Goal: Task Accomplishment & Management: Complete application form

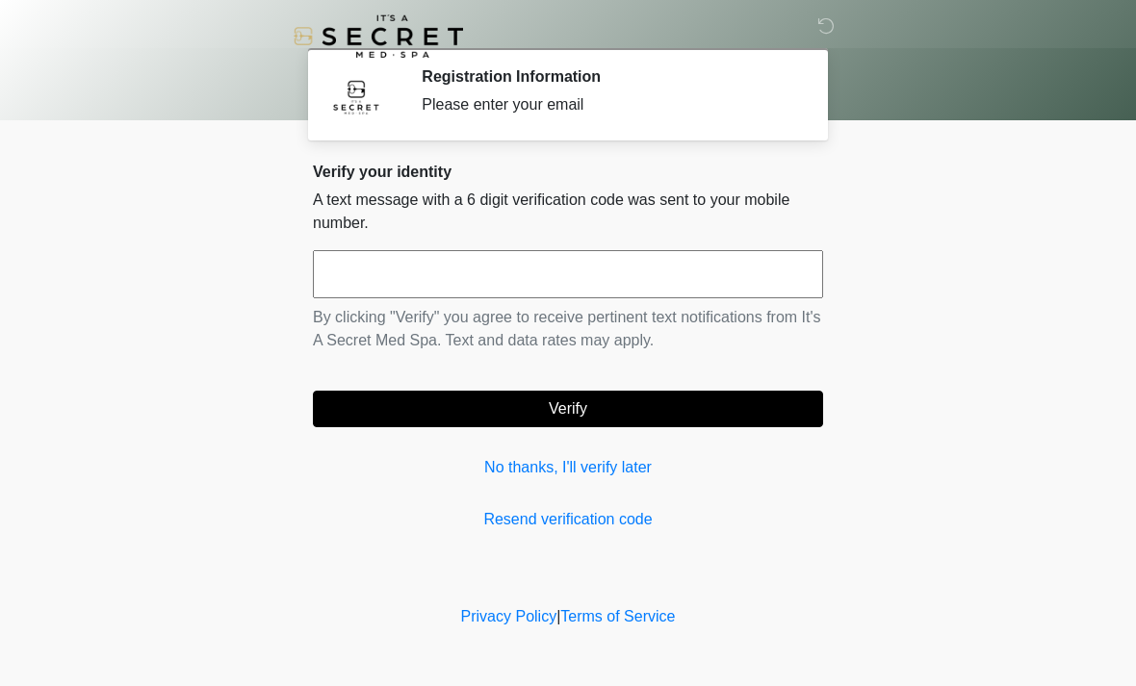
click at [428, 270] on input "text" at bounding box center [568, 274] width 510 height 48
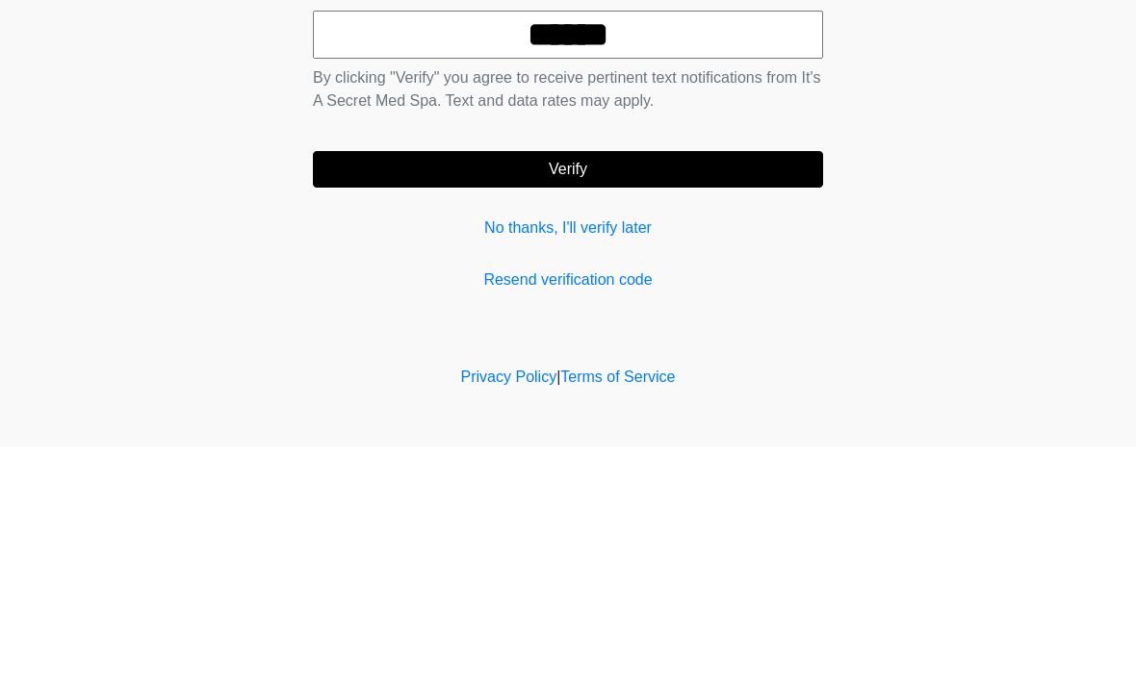
type input "******"
click at [550, 391] on button "Verify" at bounding box center [568, 409] width 510 height 37
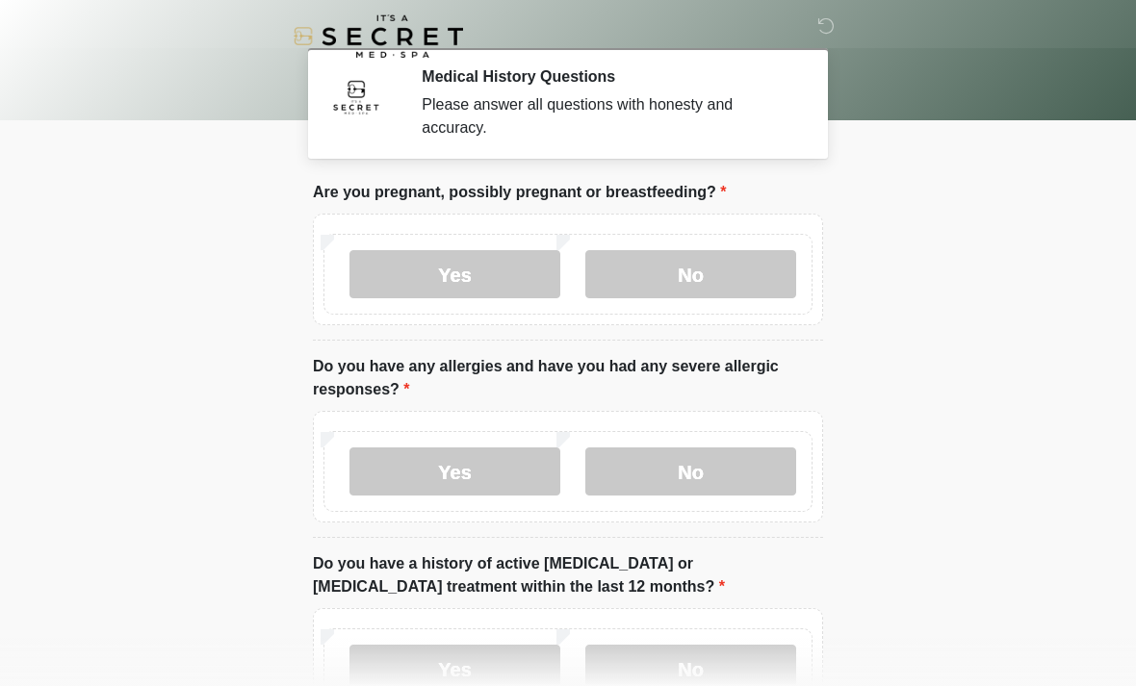
click at [683, 271] on label "No" at bounding box center [690, 274] width 211 height 48
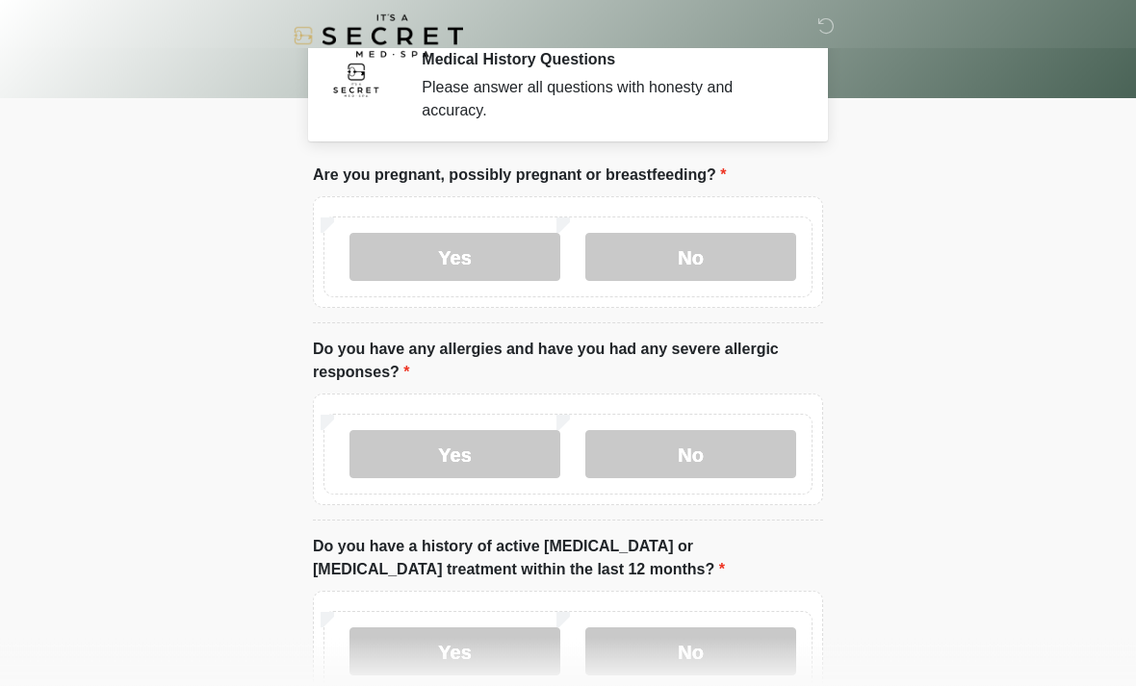
scroll to position [27, 0]
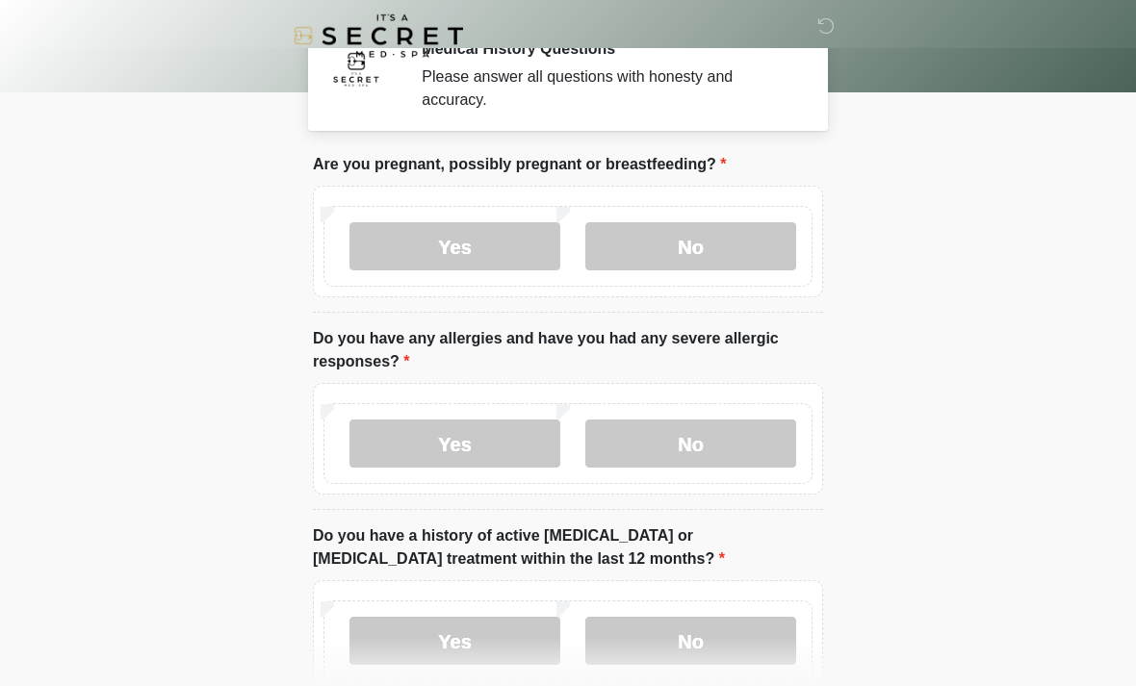
click at [915, 301] on body "‎ ‎ Medical History Questions Please answer all questions with honesty and accu…" at bounding box center [568, 316] width 1136 height 686
click at [673, 457] on label "No" at bounding box center [690, 445] width 211 height 48
click at [671, 651] on label "No" at bounding box center [690, 641] width 211 height 48
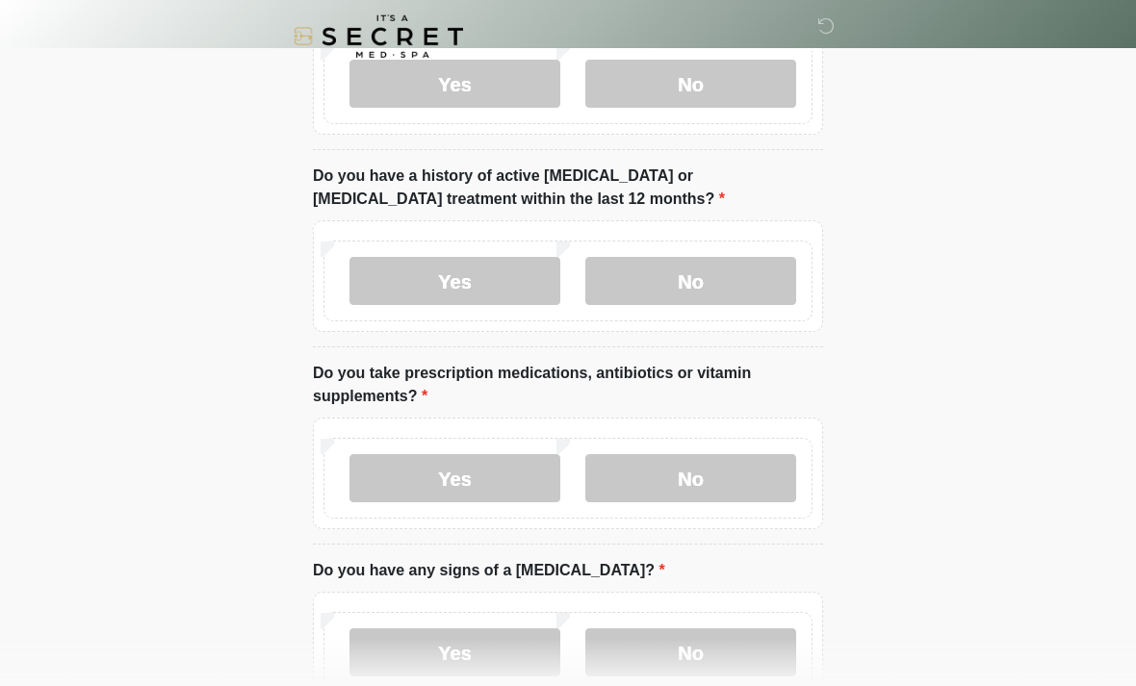
scroll to position [537, 0]
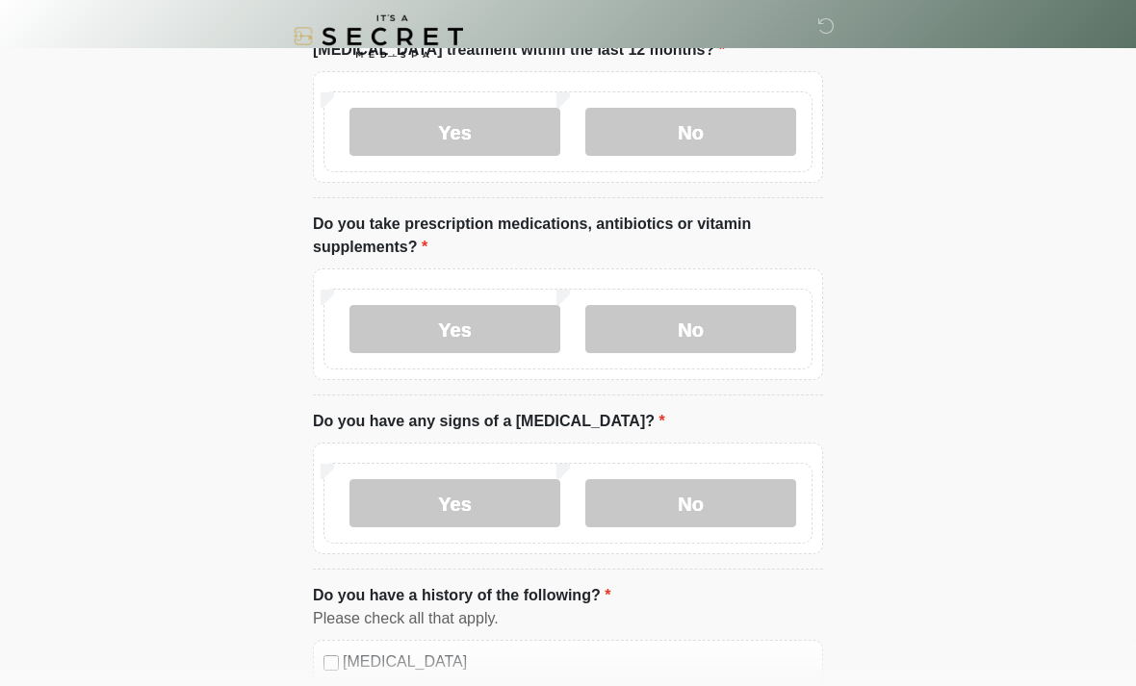
click at [673, 314] on label "No" at bounding box center [690, 329] width 211 height 48
click at [689, 493] on label "No" at bounding box center [690, 503] width 211 height 48
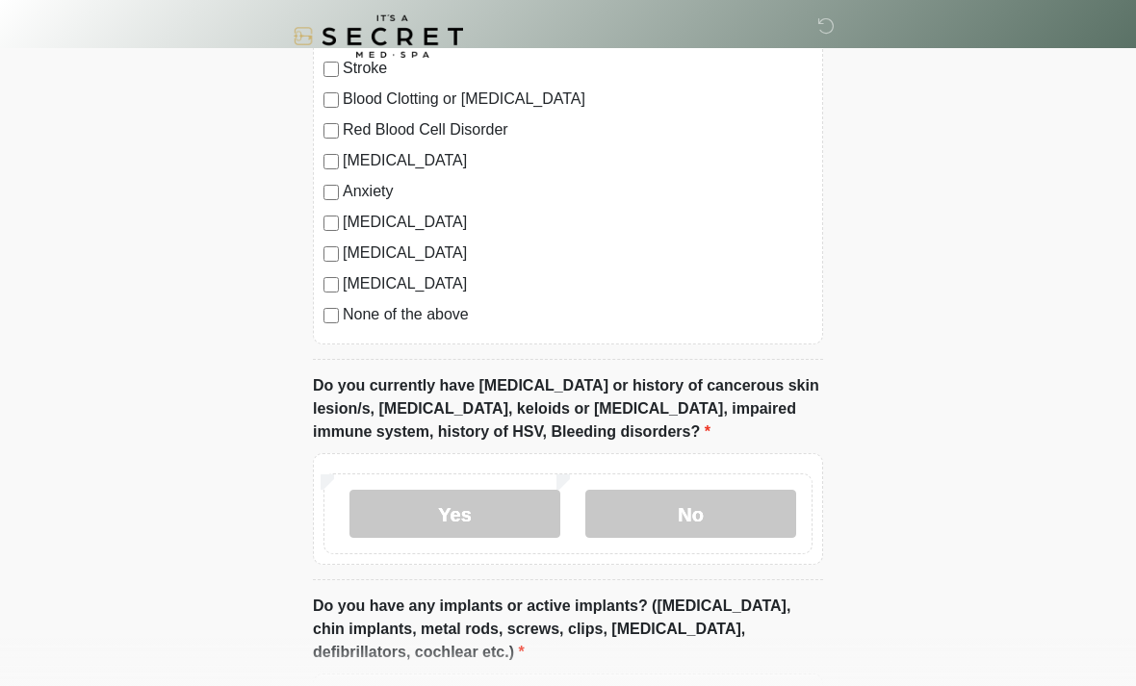
scroll to position [1247, 0]
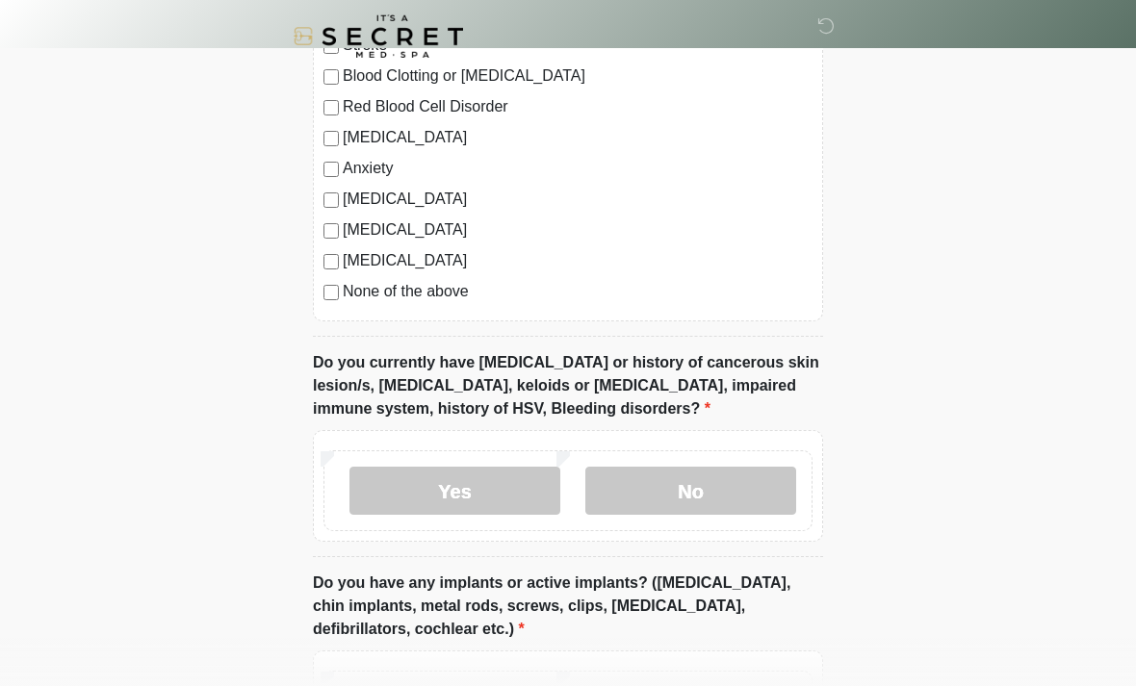
click at [665, 467] on label "No" at bounding box center [690, 491] width 211 height 48
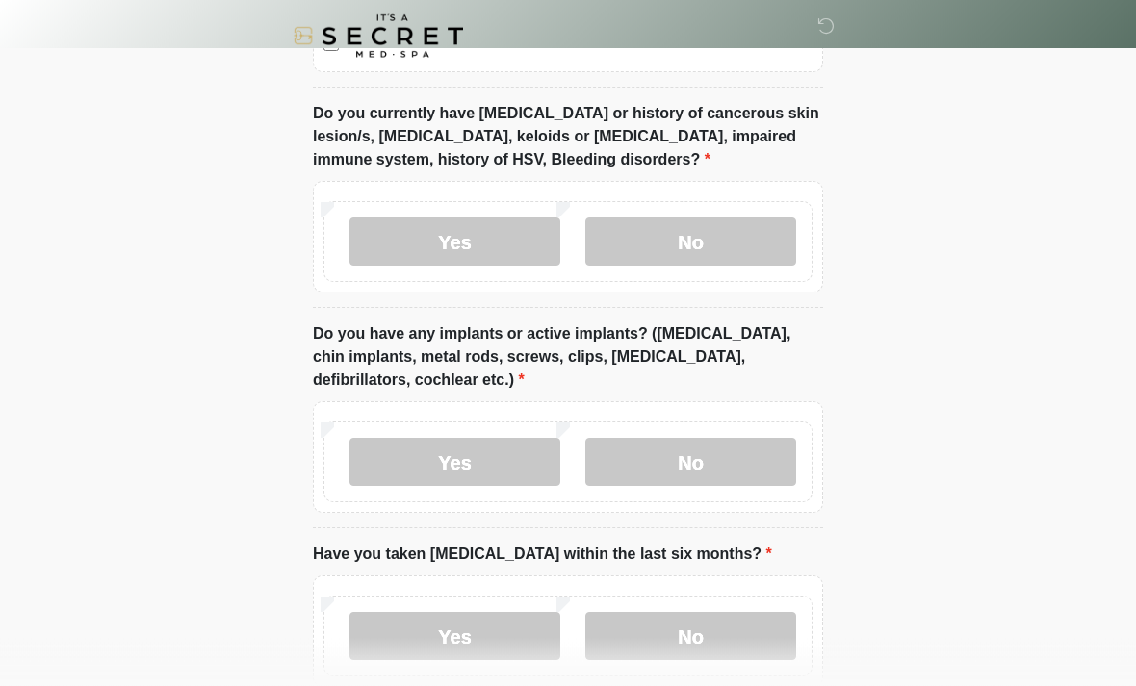
click at [683, 453] on label "No" at bounding box center [690, 463] width 211 height 48
click at [685, 645] on label "No" at bounding box center [690, 636] width 211 height 48
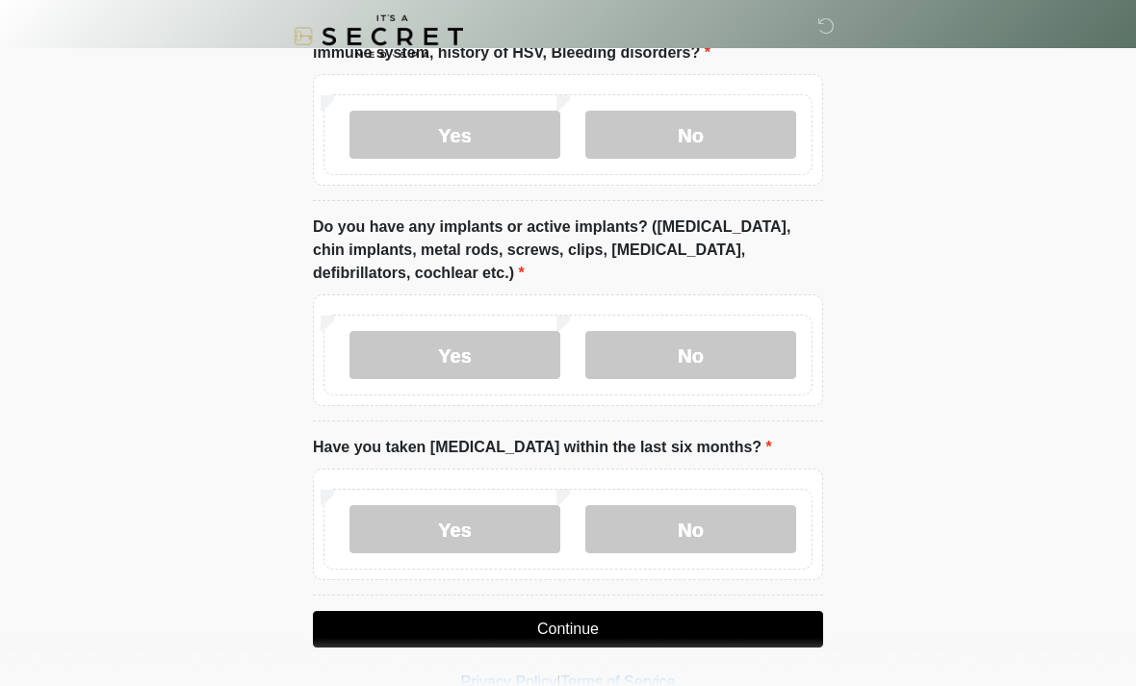
click at [570, 625] on button "Continue" at bounding box center [568, 629] width 510 height 37
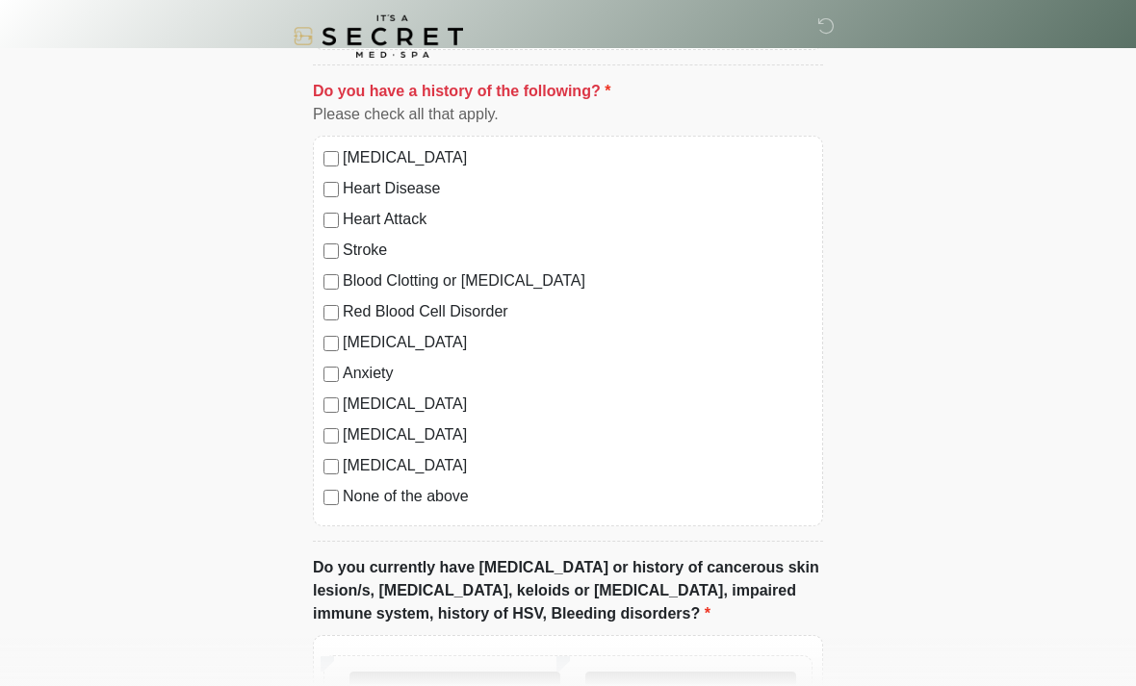
click at [685, 684] on label "No" at bounding box center [690, 696] width 211 height 48
click at [680, 683] on label "No" at bounding box center [690, 696] width 211 height 48
click at [678, 685] on label "No" at bounding box center [690, 696] width 211 height 48
click at [674, 685] on label "No" at bounding box center [690, 696] width 211 height 48
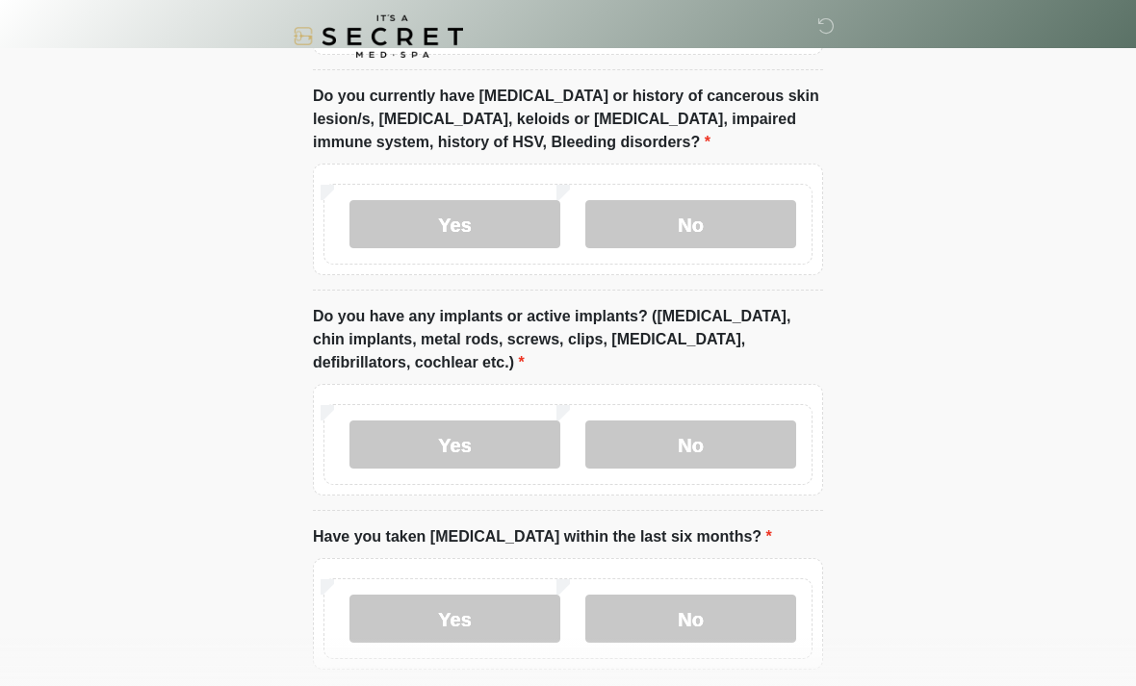
scroll to position [1603, 0]
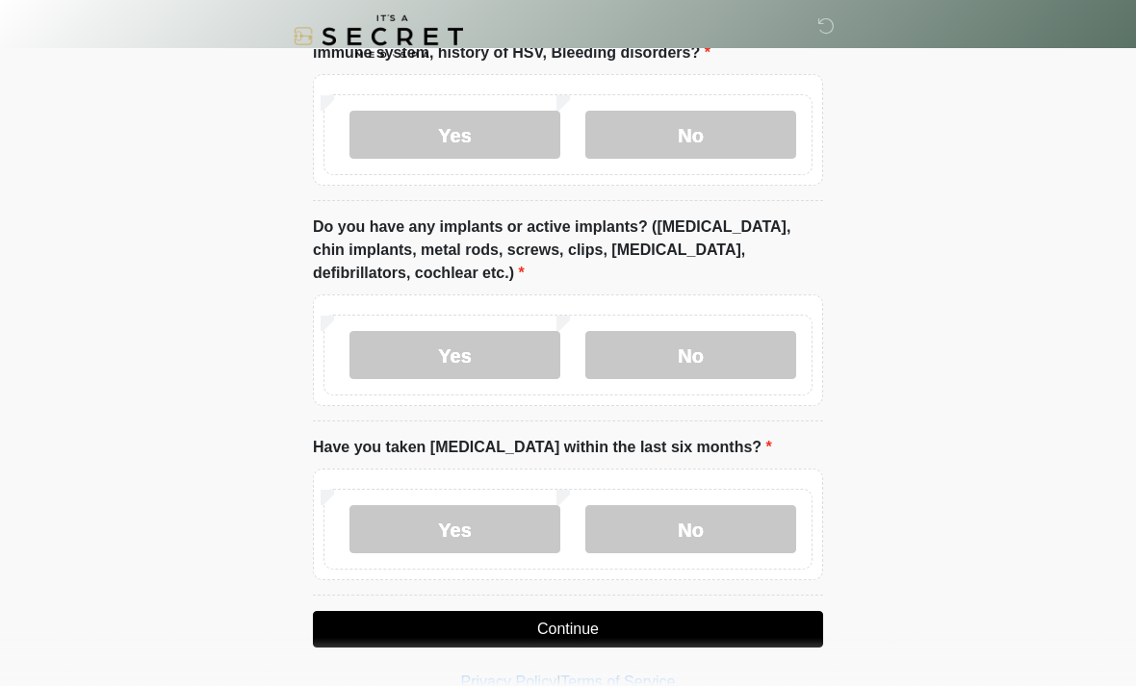
click at [557, 624] on button "Continue" at bounding box center [568, 629] width 510 height 37
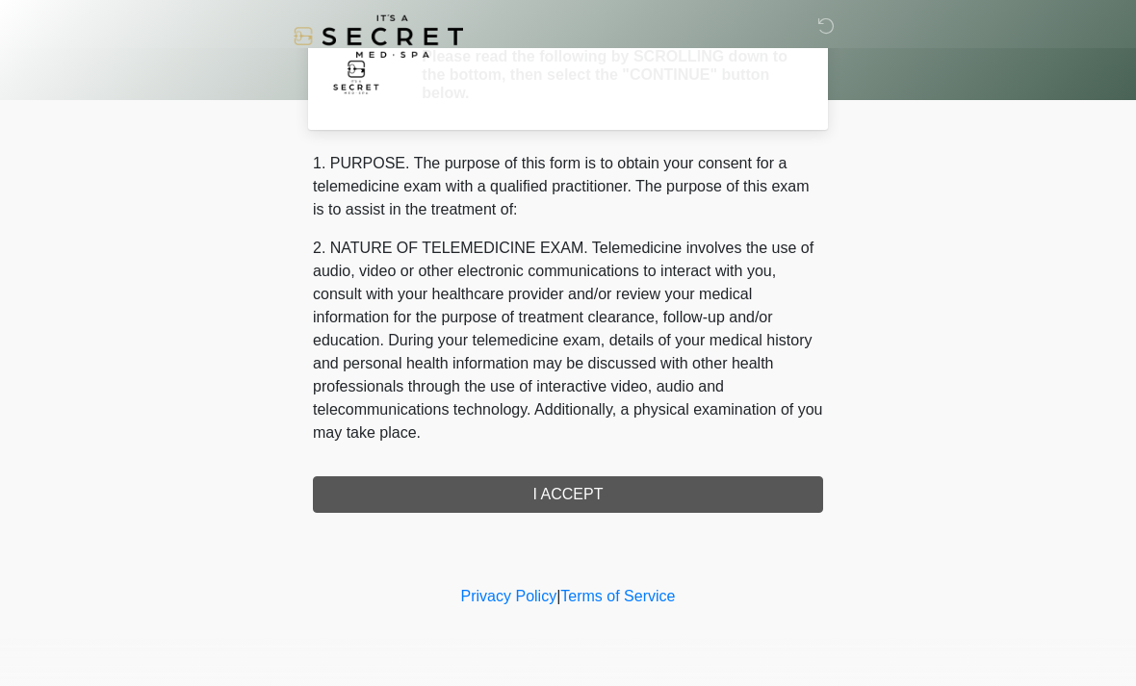
scroll to position [0, 0]
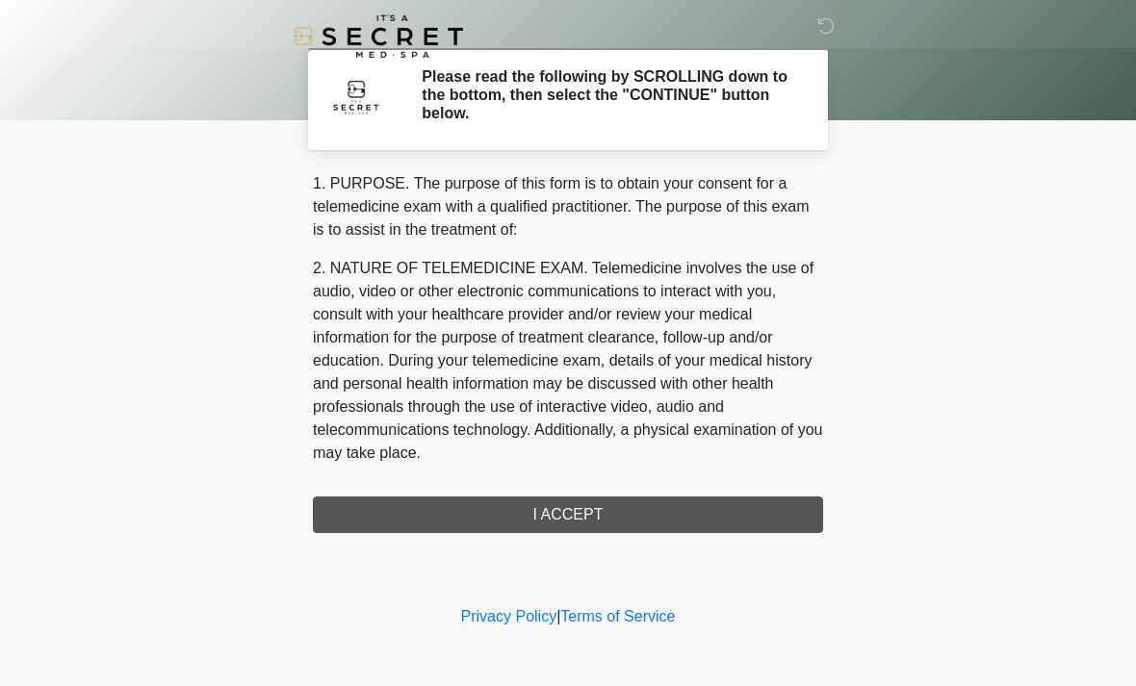
click at [558, 510] on div "1. PURPOSE. The purpose of this form is to obtain your consent for a telemedici…" at bounding box center [568, 352] width 510 height 361
click at [571, 513] on div "1. PURPOSE. The purpose of this form is to obtain your consent for a telemedici…" at bounding box center [568, 352] width 510 height 361
click at [558, 521] on div "1. PURPOSE. The purpose of this form is to obtain your consent for a telemedici…" at bounding box center [568, 352] width 510 height 361
click at [552, 515] on div "1. PURPOSE. The purpose of this form is to obtain your consent for a telemedici…" at bounding box center [568, 352] width 510 height 361
click at [574, 513] on div "1. PURPOSE. The purpose of this form is to obtain your consent for a telemedici…" at bounding box center [568, 352] width 510 height 361
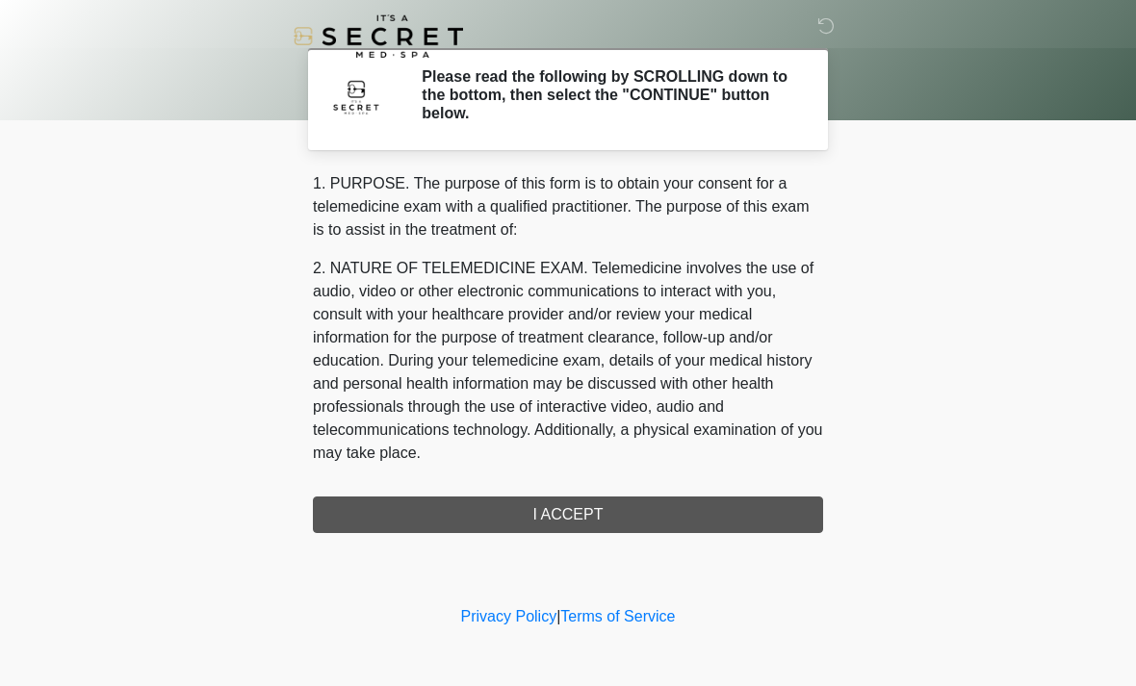
click at [580, 512] on div "1. PURPOSE. The purpose of this form is to obtain your consent for a telemedici…" at bounding box center [568, 352] width 510 height 361
click at [565, 517] on div "1. PURPOSE. The purpose of this form is to obtain your consent for a telemedici…" at bounding box center [568, 352] width 510 height 361
click at [583, 516] on div "1. PURPOSE. The purpose of this form is to obtain your consent for a telemedici…" at bounding box center [568, 352] width 510 height 361
click at [582, 516] on div "1. PURPOSE. The purpose of this form is to obtain your consent for a telemedici…" at bounding box center [568, 352] width 510 height 361
click at [580, 514] on div "1. PURPOSE. The purpose of this form is to obtain your consent for a telemedici…" at bounding box center [568, 352] width 510 height 361
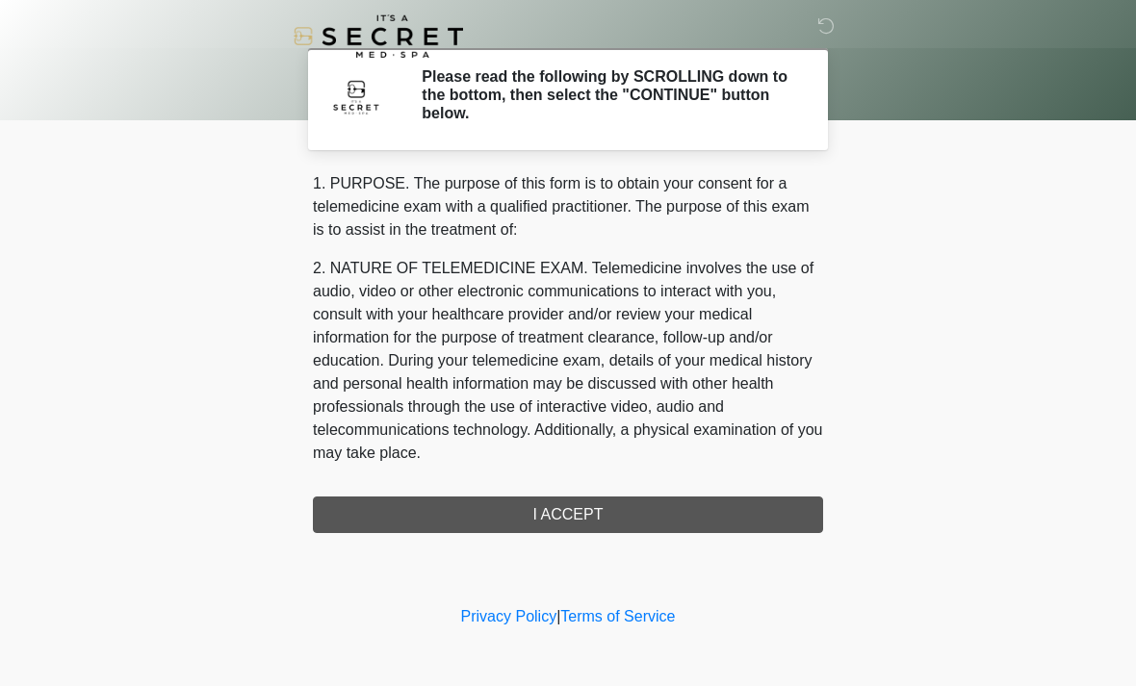
click at [612, 105] on h2 "Please read the following by SCROLLING down to the bottom, then select the "CON…" at bounding box center [608, 95] width 373 height 56
click at [552, 515] on div "1. PURPOSE. The purpose of this form is to obtain your consent for a telemedici…" at bounding box center [568, 352] width 510 height 361
click at [551, 514] on div "1. PURPOSE. The purpose of this form is to obtain your consent for a telemedici…" at bounding box center [568, 352] width 510 height 361
click at [580, 94] on h2 "Please read the following by SCROLLING down to the bottom, then select the "CON…" at bounding box center [608, 95] width 373 height 56
click at [584, 103] on h2 "Please read the following by SCROLLING down to the bottom, then select the "CON…" at bounding box center [608, 95] width 373 height 56
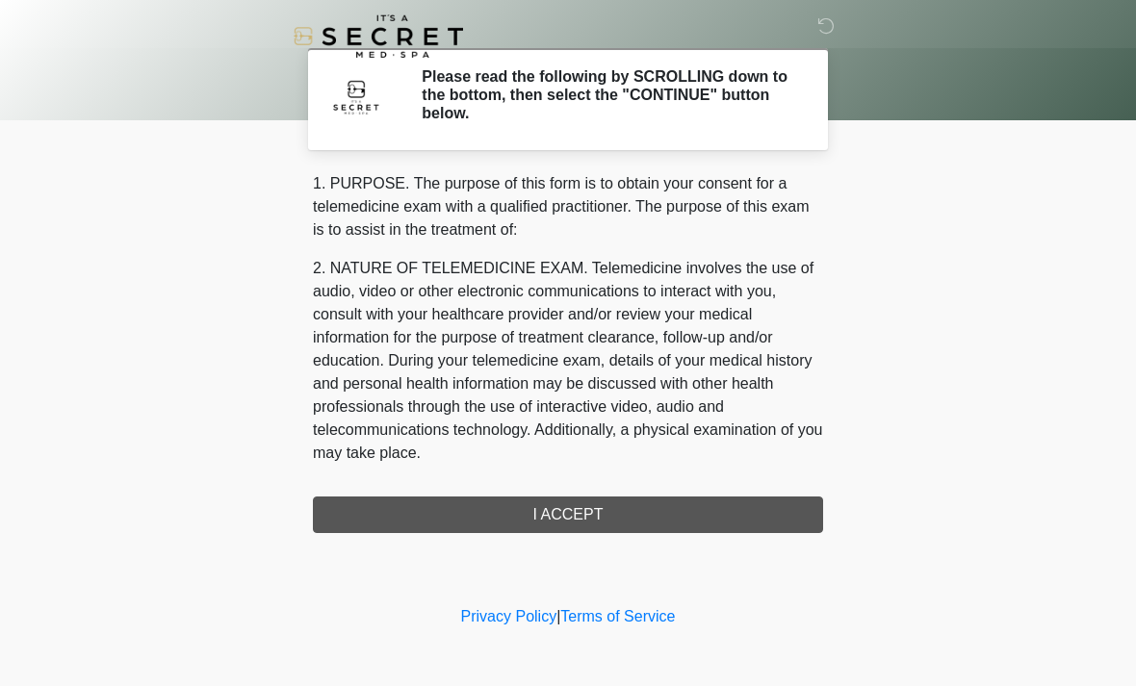
click at [552, 505] on div "1. PURPOSE. The purpose of this form is to obtain your consent for a telemedici…" at bounding box center [568, 352] width 510 height 361
click at [545, 506] on div "1. PURPOSE. The purpose of this form is to obtain your consent for a telemedici…" at bounding box center [568, 352] width 510 height 361
click at [545, 505] on div "1. PURPOSE. The purpose of this form is to obtain your consent for a telemedici…" at bounding box center [568, 352] width 510 height 361
click at [554, 478] on div "1. PURPOSE. The purpose of this form is to obtain your consent for a telemedici…" at bounding box center [568, 352] width 510 height 361
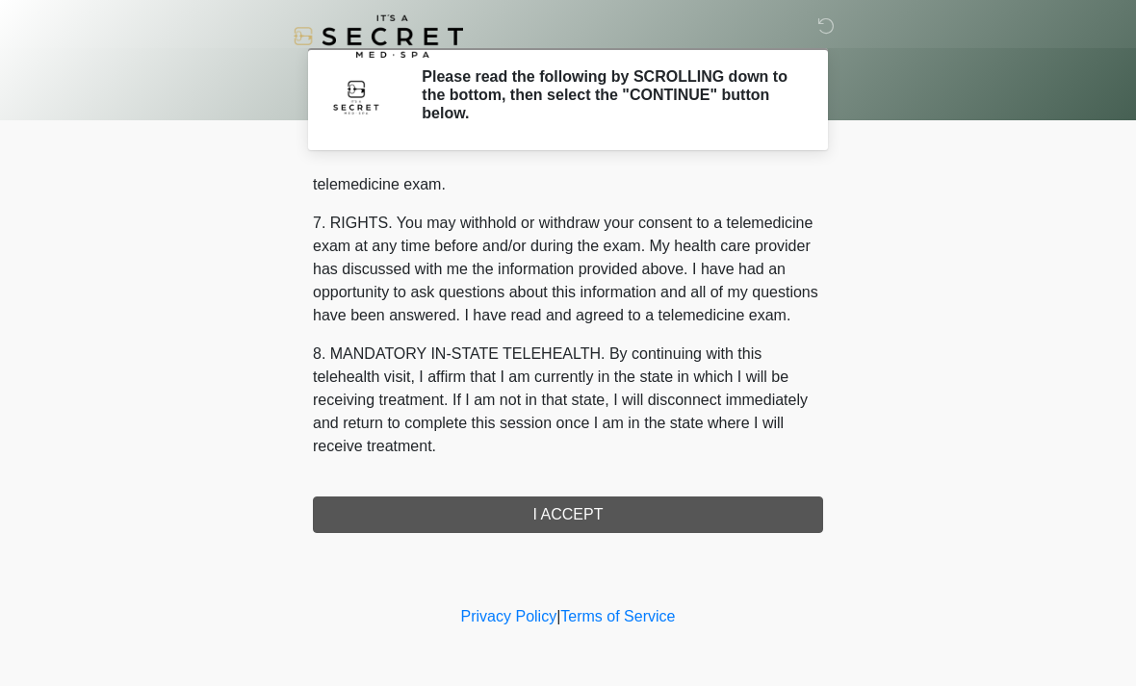
click at [605, 508] on button "I ACCEPT" at bounding box center [568, 515] width 510 height 37
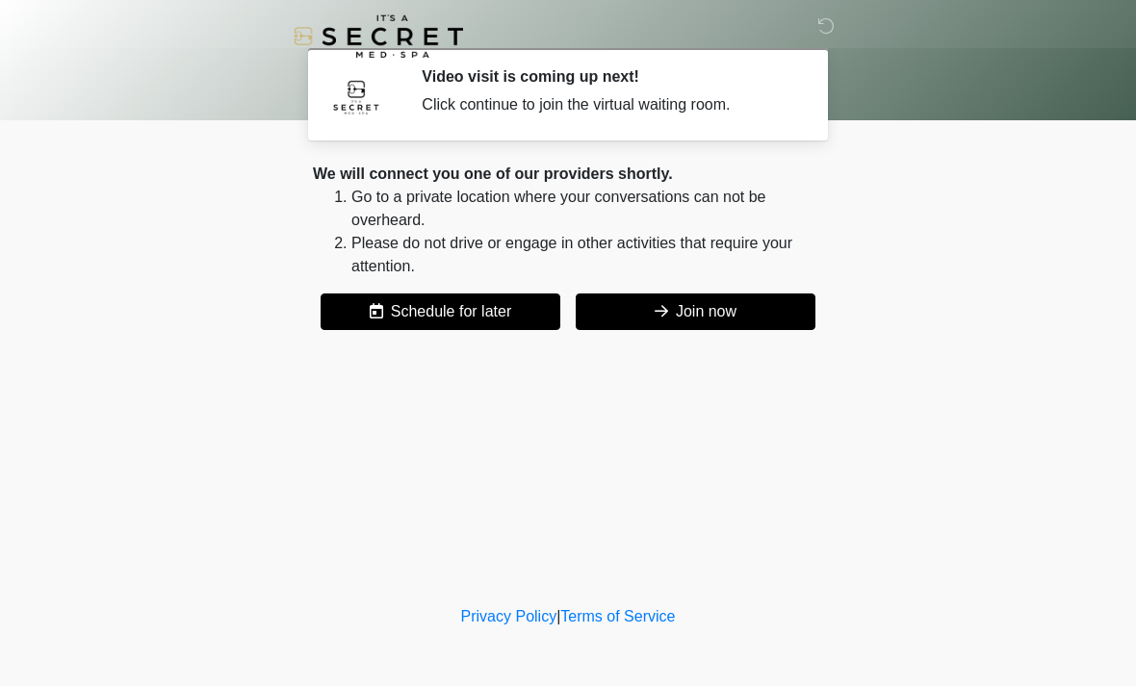
click at [720, 302] on button "Join now" at bounding box center [696, 312] width 240 height 37
click at [709, 290] on div "We will connect you one of our providers shortly. Go to a private location wher…" at bounding box center [568, 247] width 510 height 168
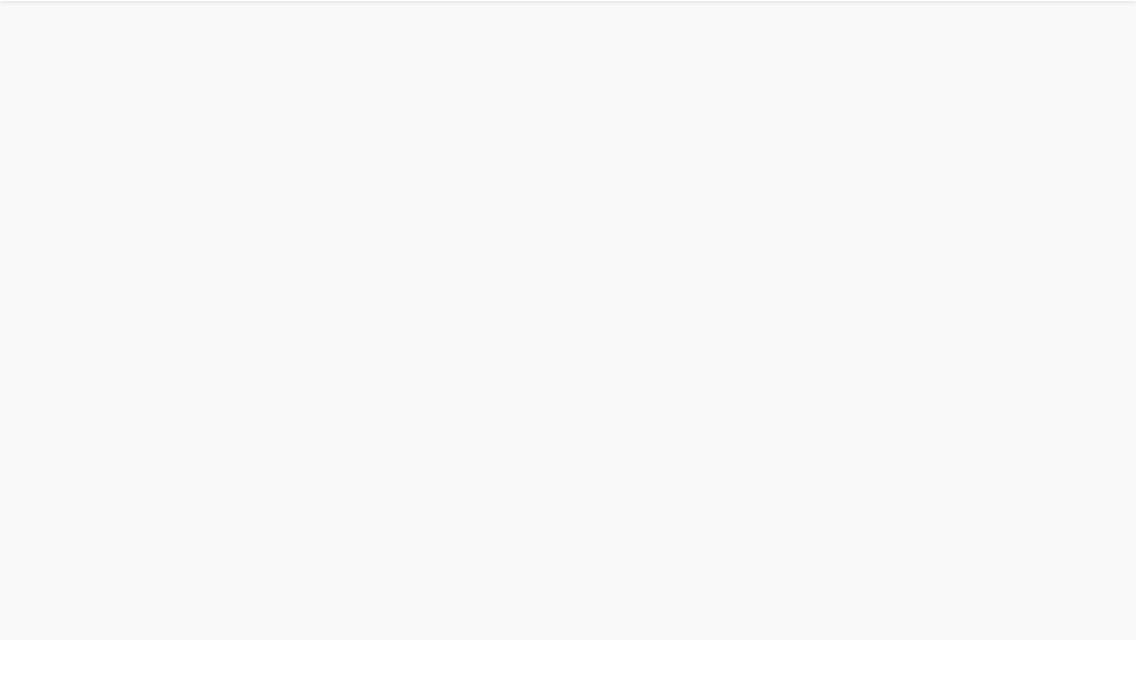
scroll to position [6, 0]
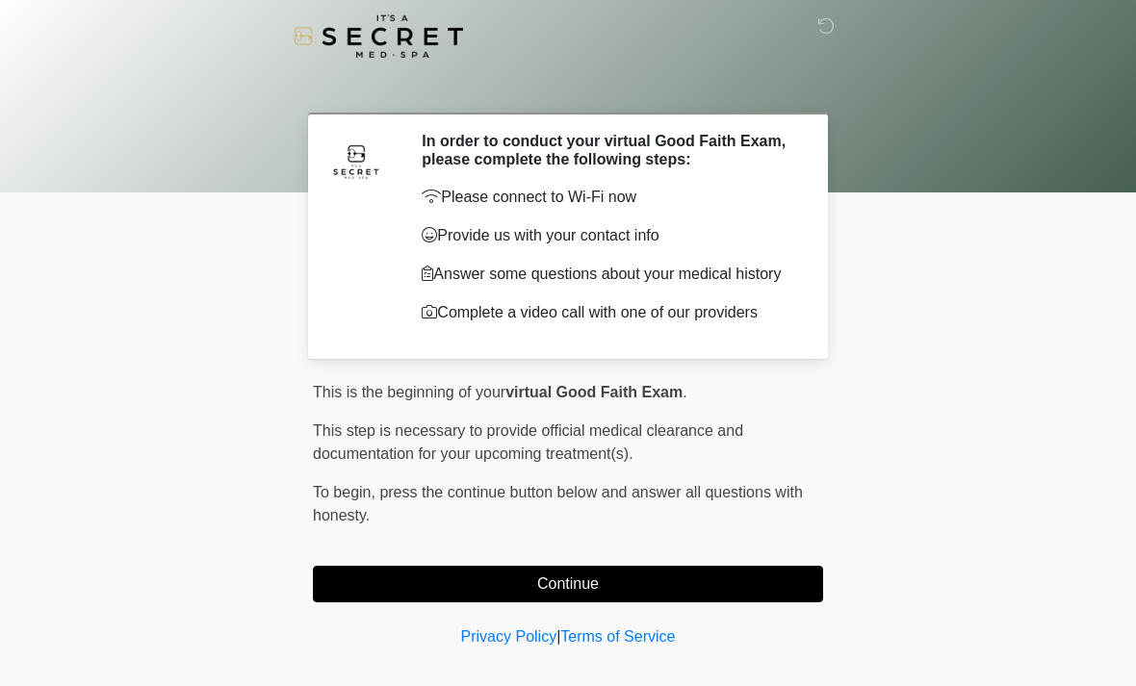
click at [665, 581] on button "Continue" at bounding box center [568, 584] width 510 height 37
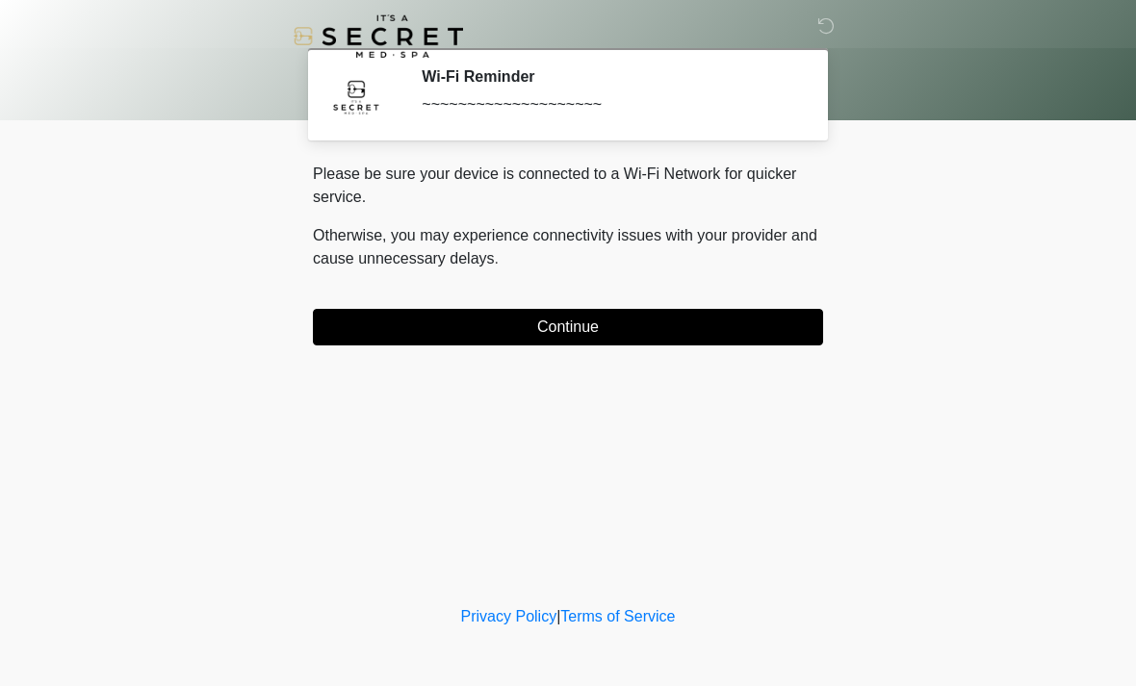
click at [713, 322] on button "Continue" at bounding box center [568, 327] width 510 height 37
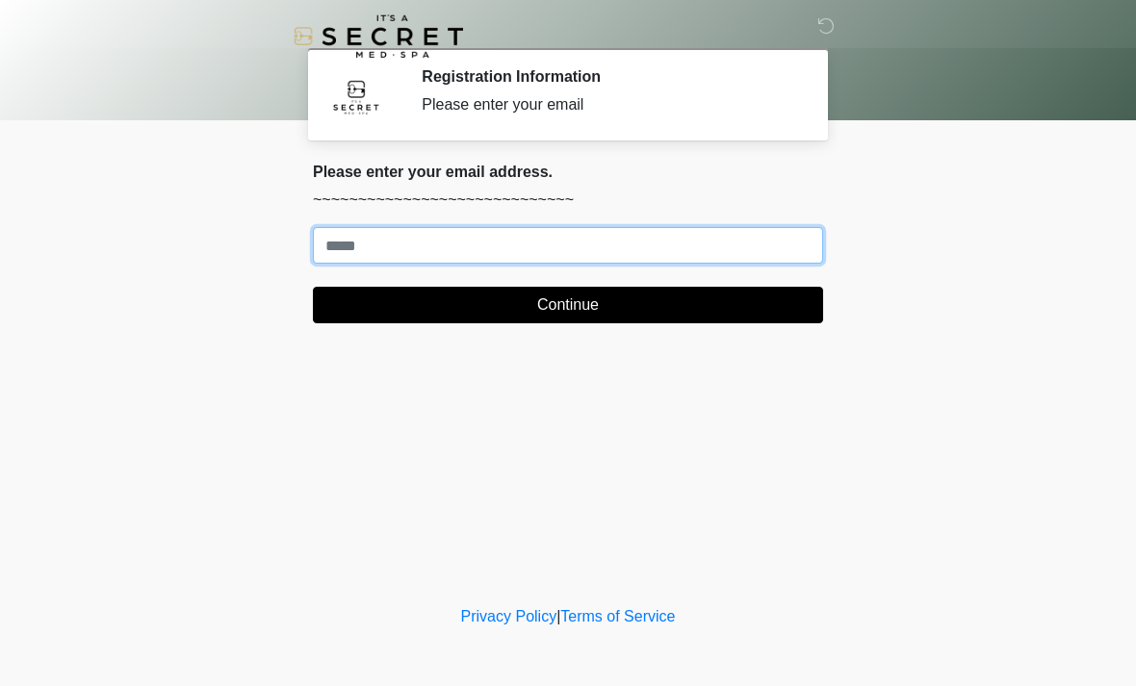
click at [503, 243] on input "Where should we email your treatment plan?" at bounding box center [568, 245] width 510 height 37
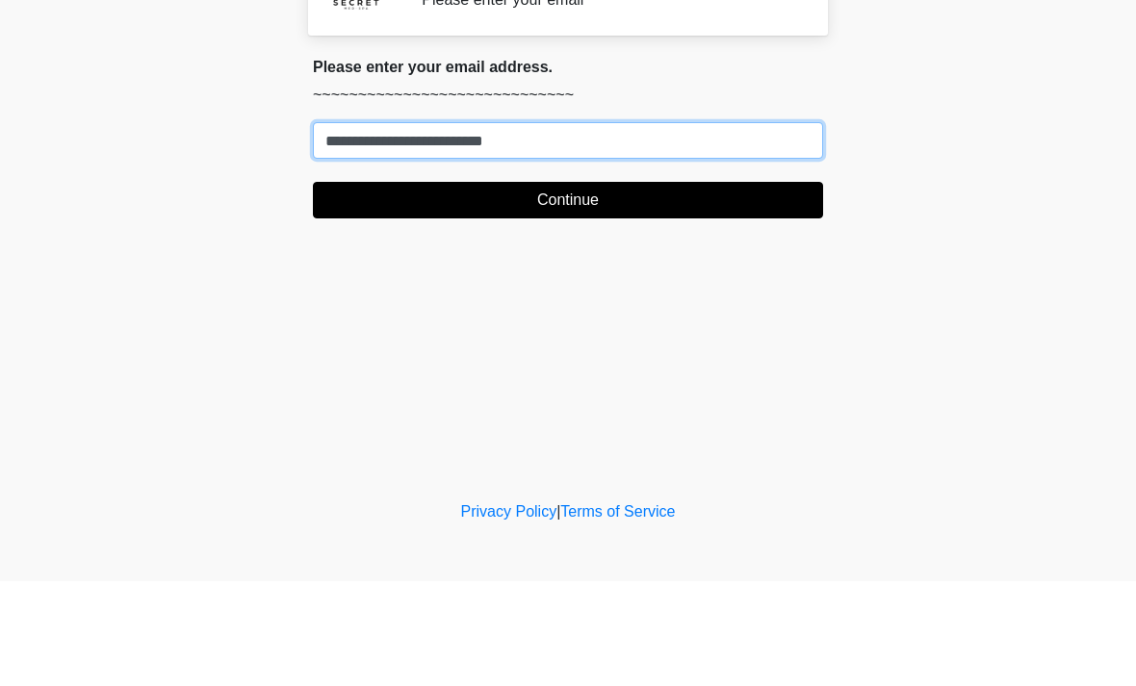
type input "**********"
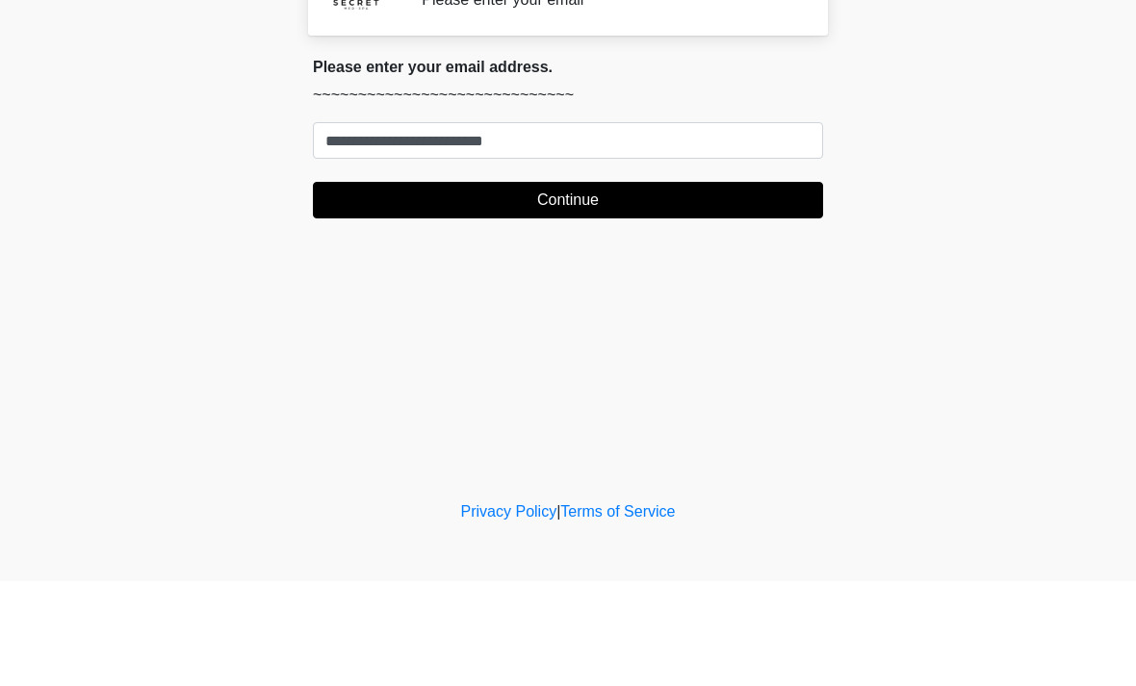
click at [673, 287] on button "Continue" at bounding box center [568, 305] width 510 height 37
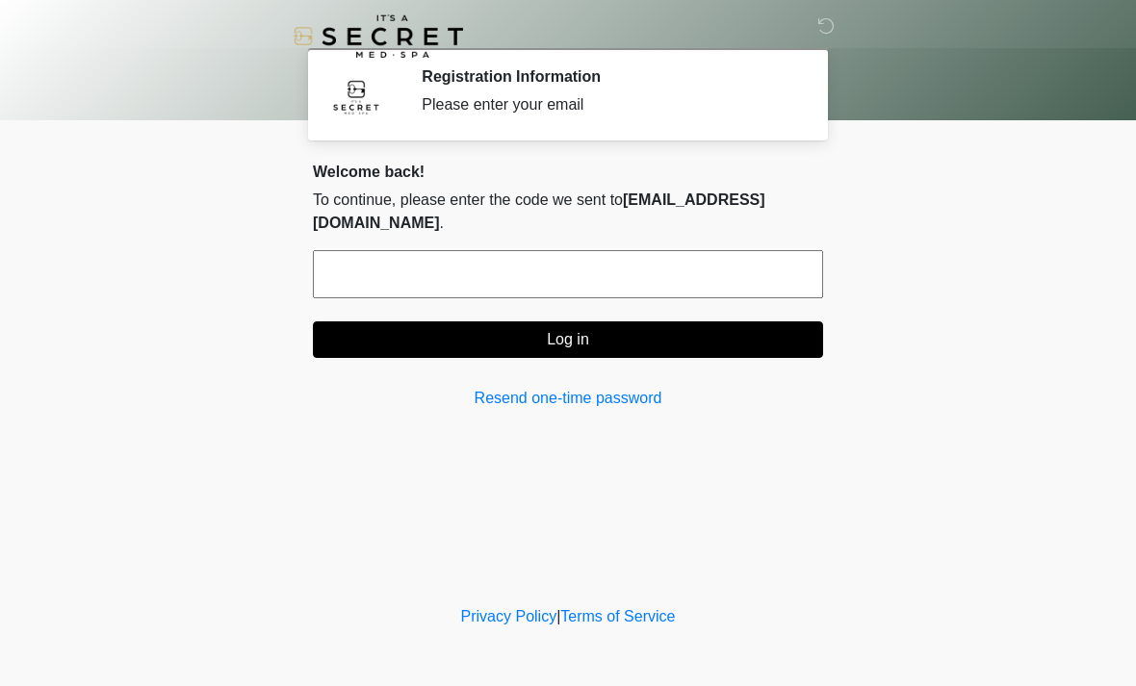
click at [486, 288] on input "text" at bounding box center [568, 274] width 510 height 48
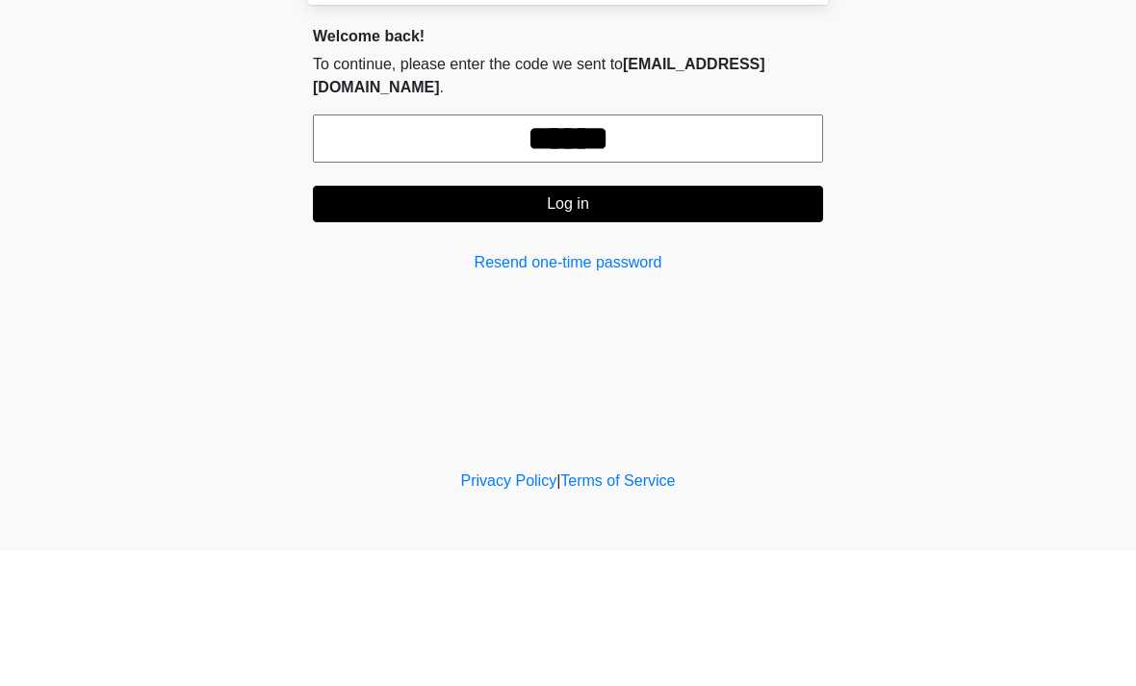
type input "******"
click at [735, 322] on button "Log in" at bounding box center [568, 340] width 510 height 37
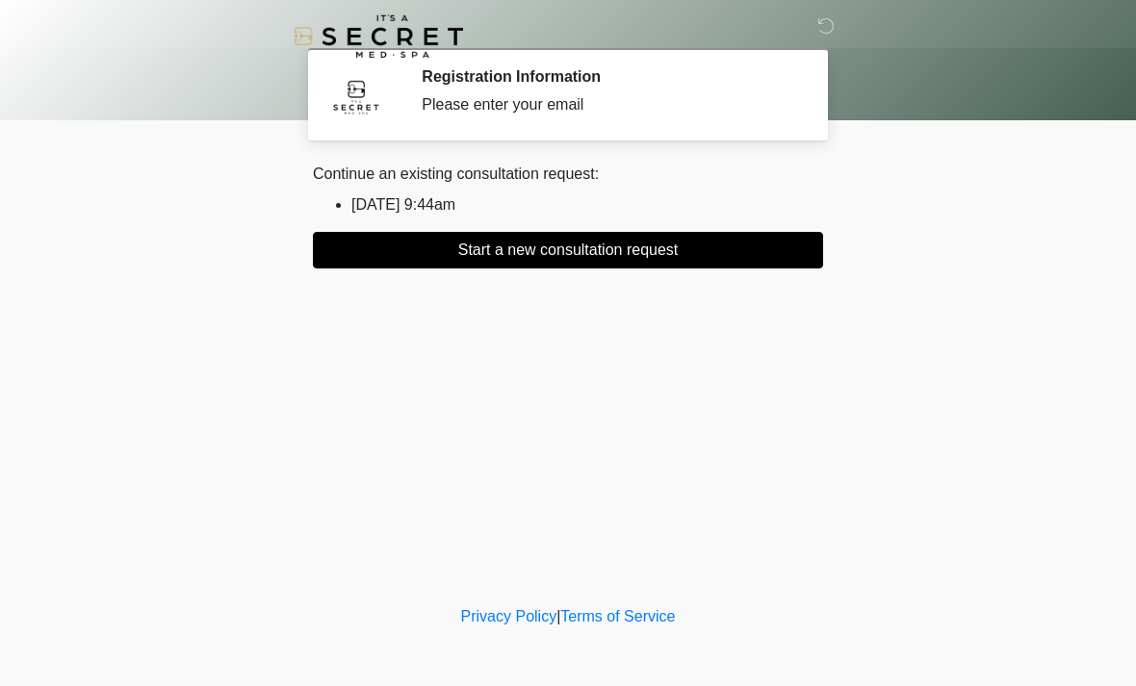
click at [597, 257] on button "Start a new consultation request" at bounding box center [568, 250] width 510 height 37
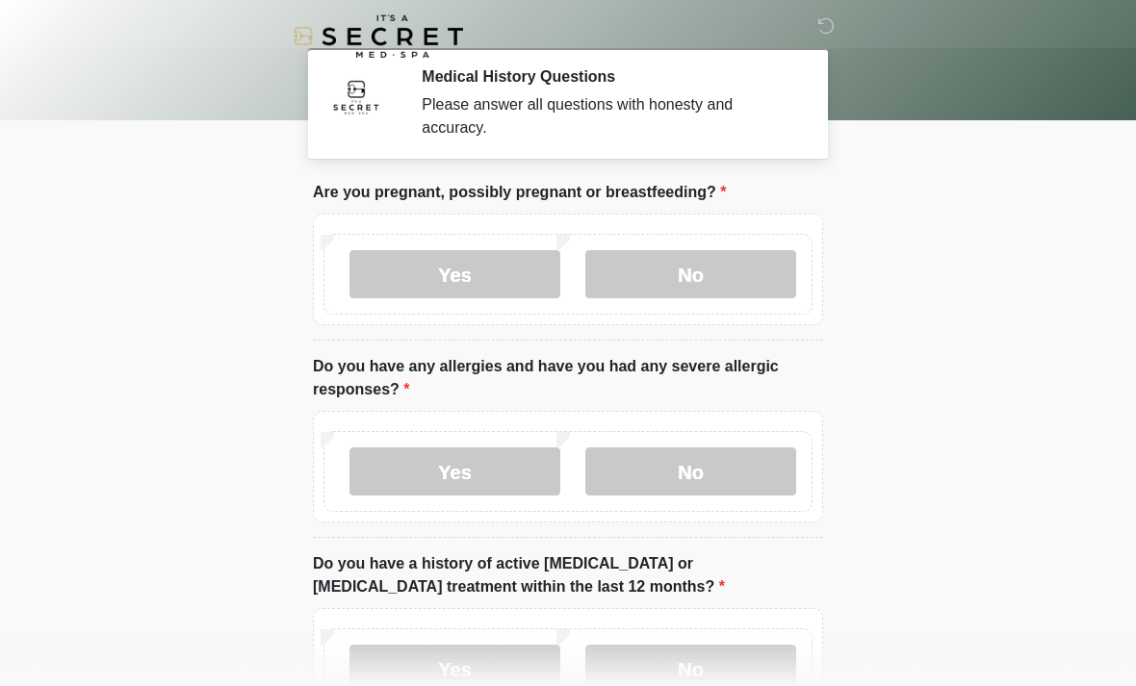
click at [728, 275] on label "No" at bounding box center [690, 274] width 211 height 48
click at [744, 485] on label "No" at bounding box center [690, 472] width 211 height 48
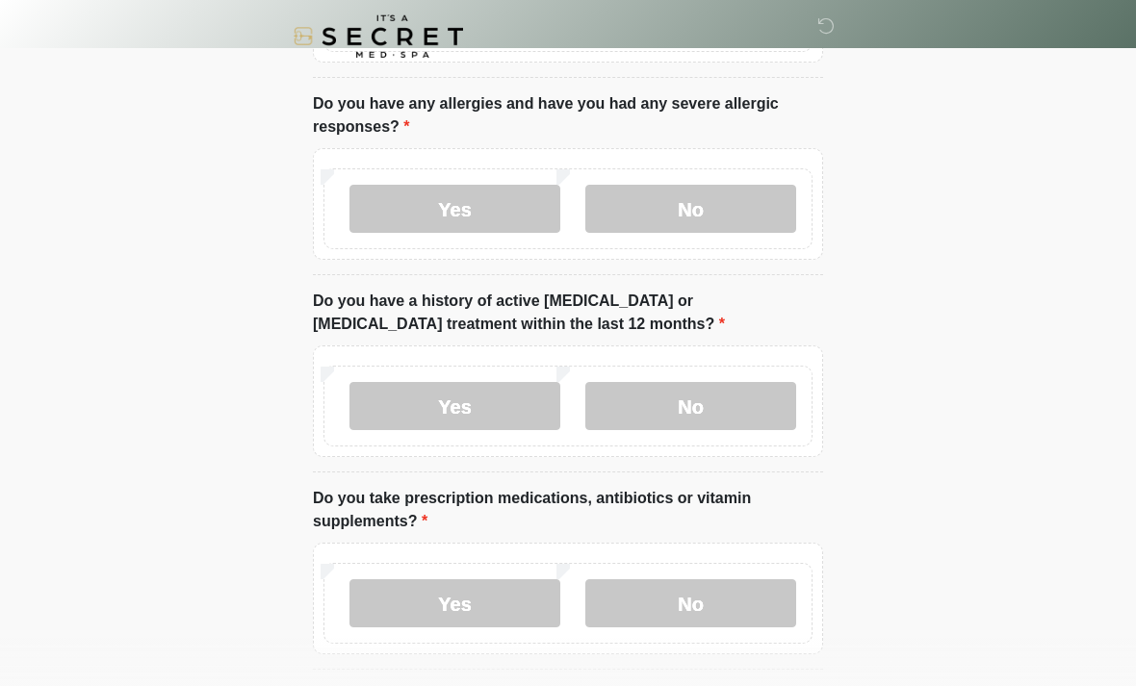
scroll to position [259, 0]
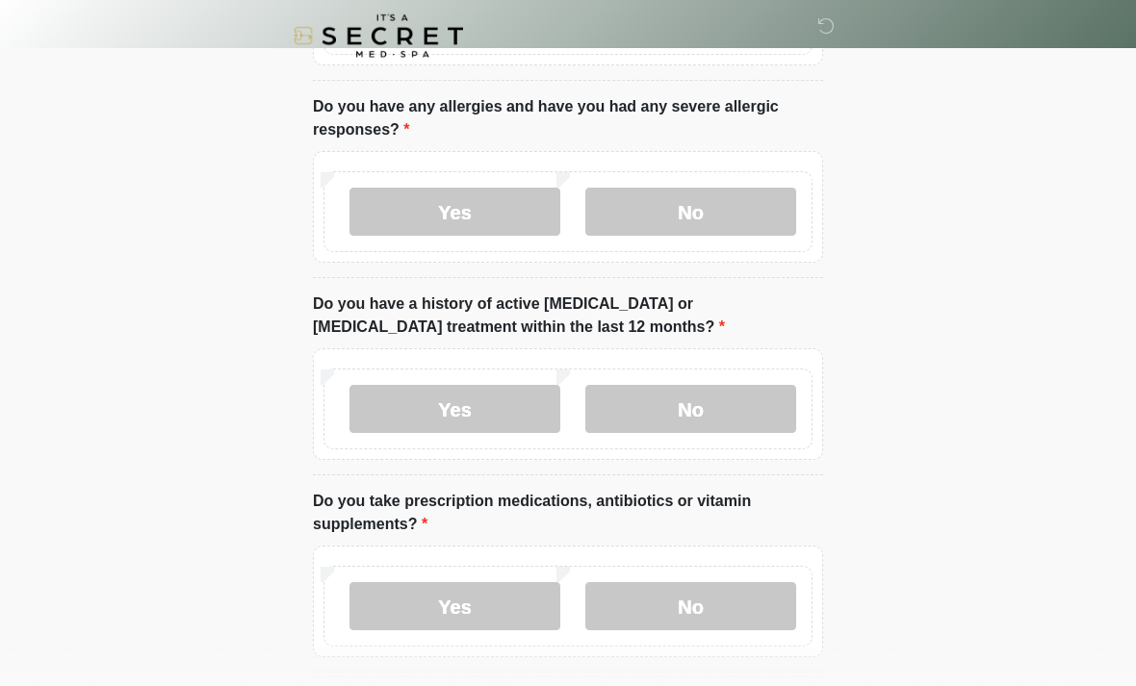
click at [761, 408] on label "No" at bounding box center [690, 410] width 211 height 48
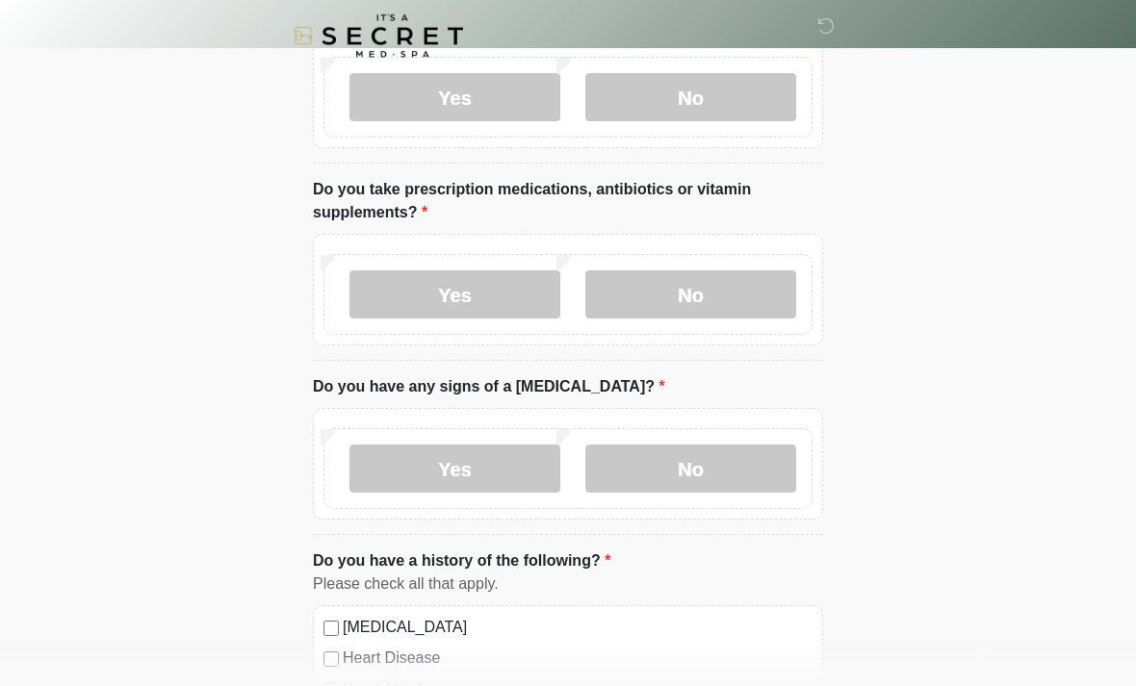
scroll to position [566, 0]
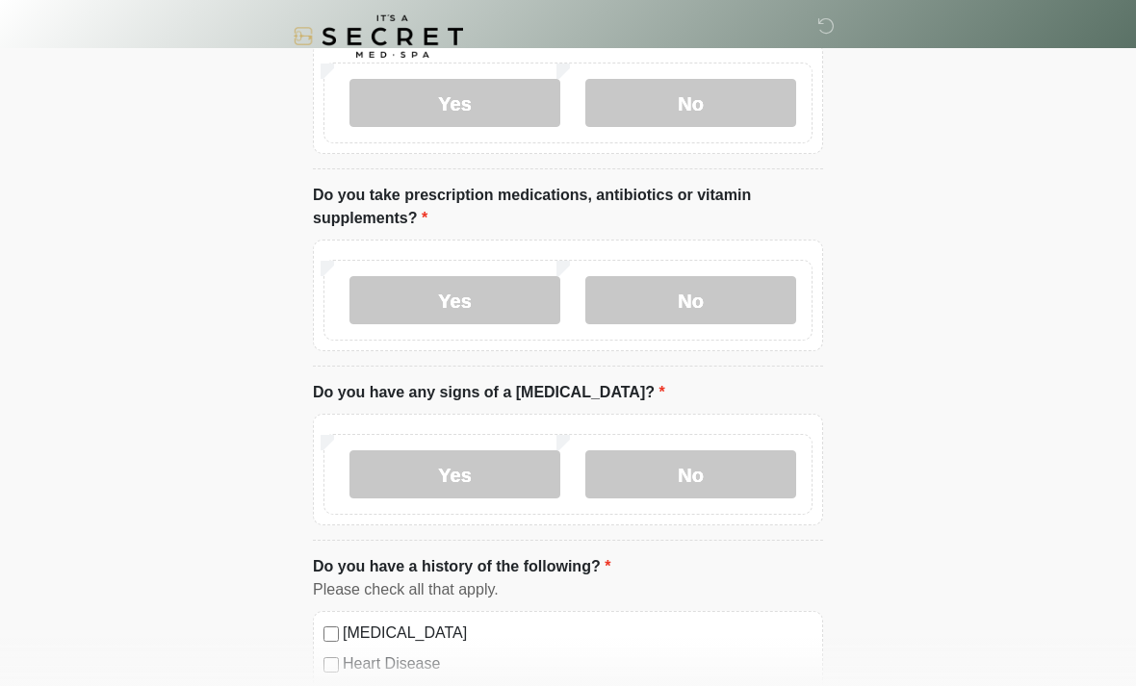
click at [520, 302] on label "Yes" at bounding box center [454, 300] width 211 height 48
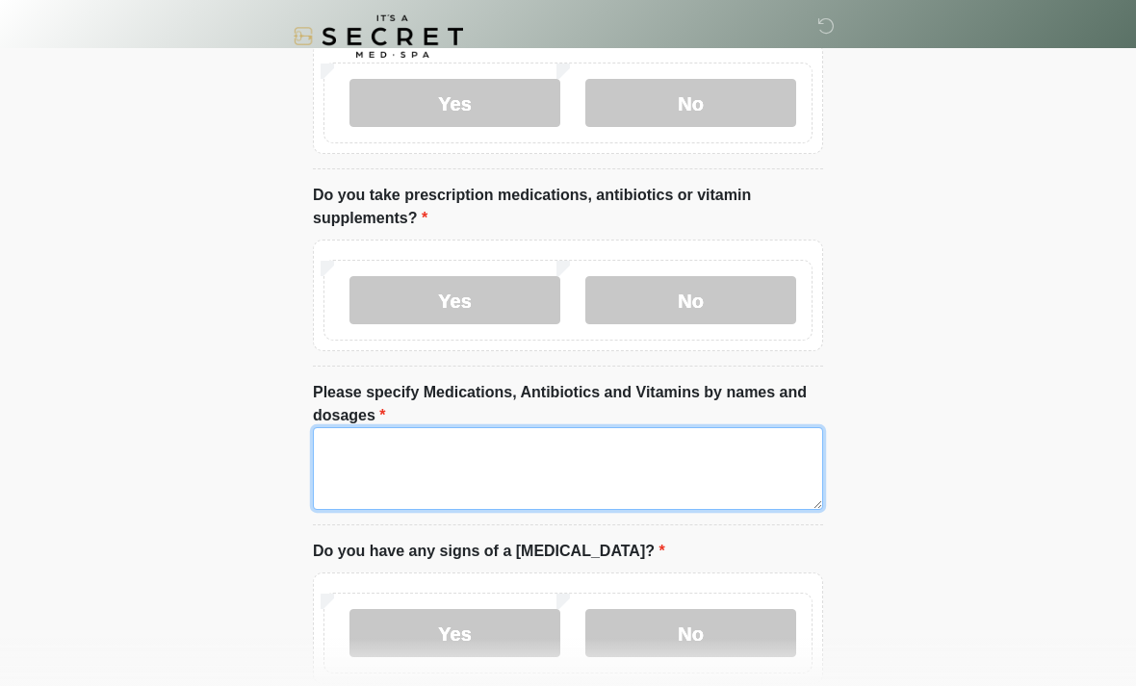
click at [525, 470] on textarea "Please specify Medications, Antibiotics and Vitamins by names and dosages" at bounding box center [568, 468] width 510 height 83
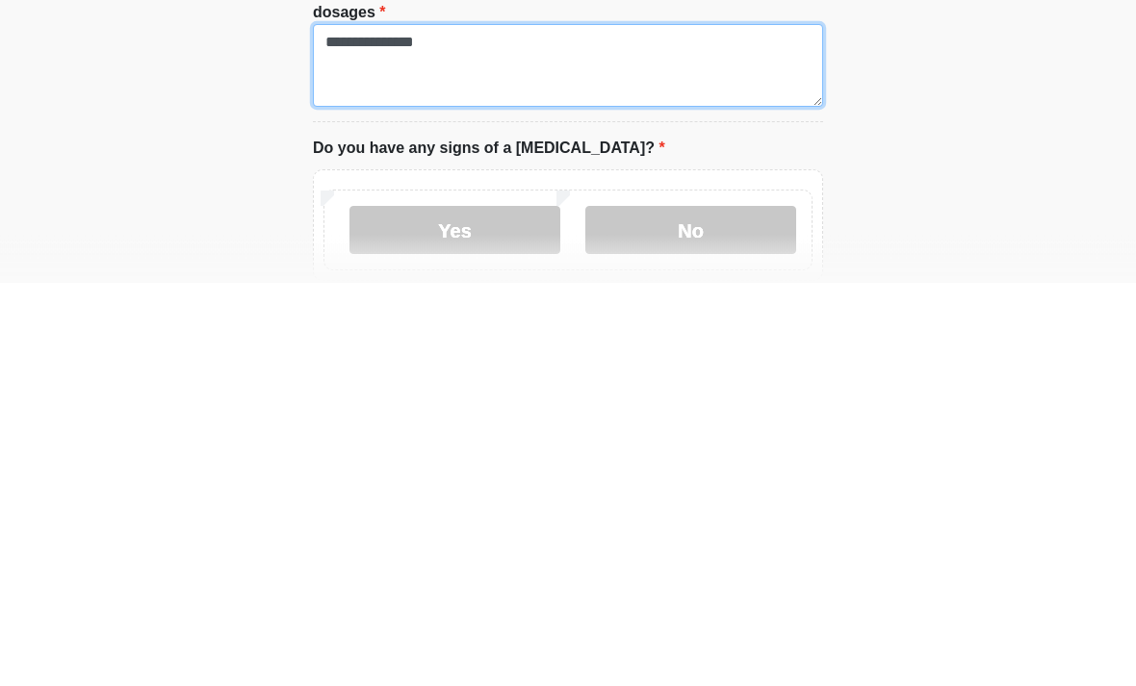
type textarea "**********"
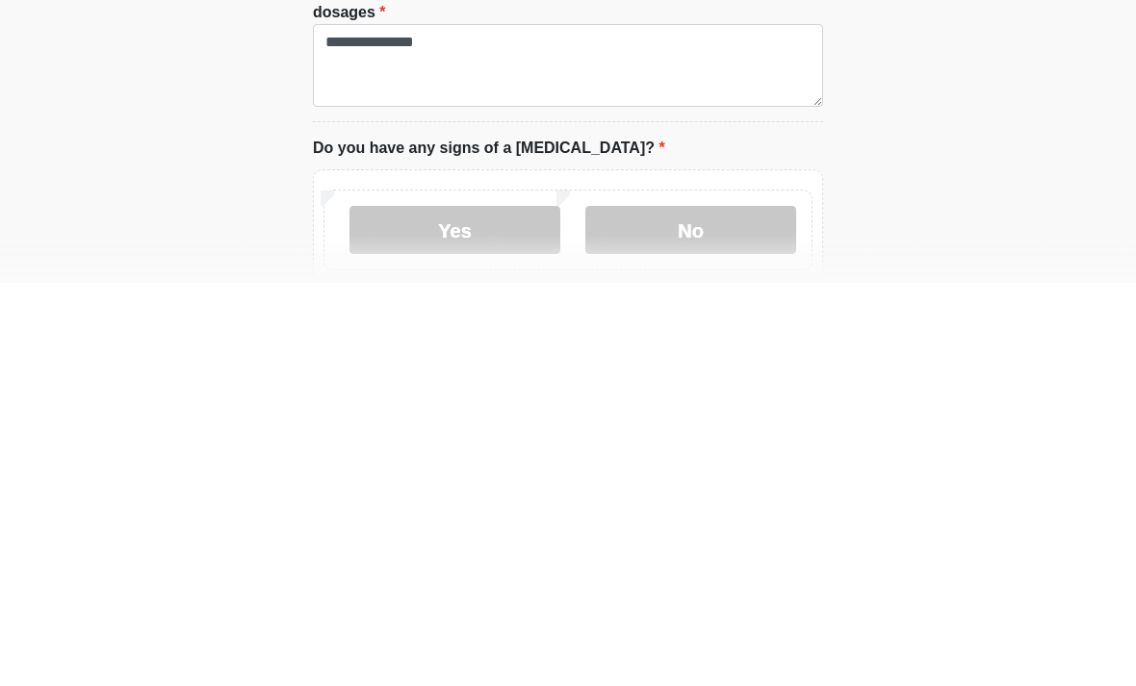
click at [741, 610] on label "No" at bounding box center [690, 634] width 211 height 48
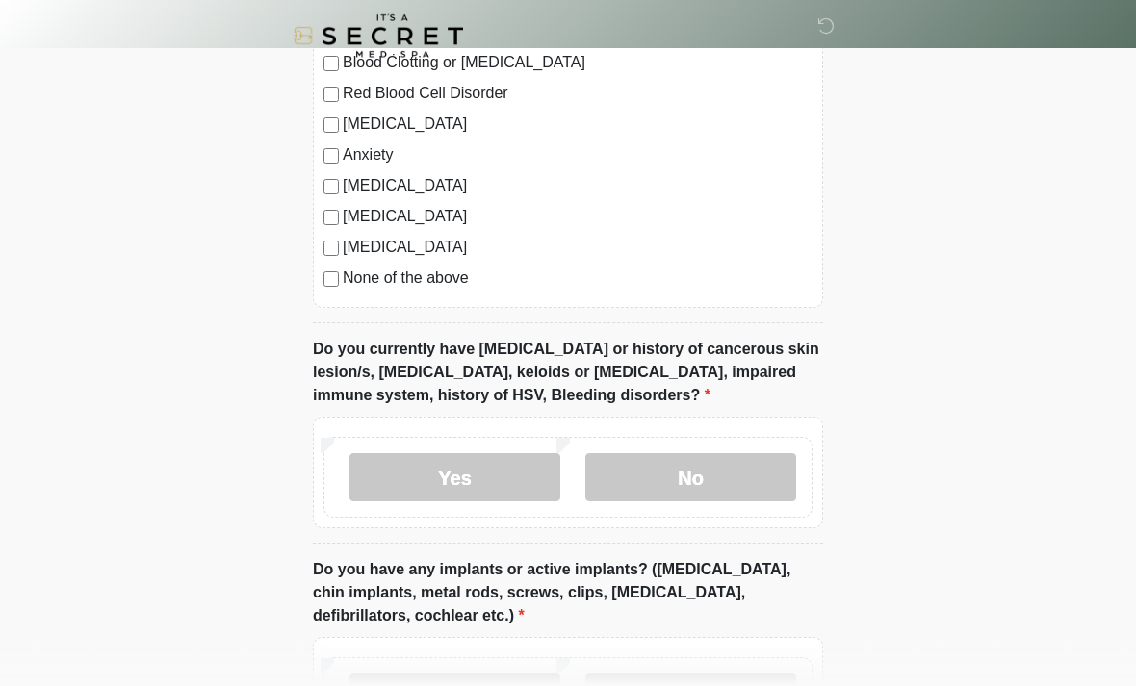
scroll to position [1450, 0]
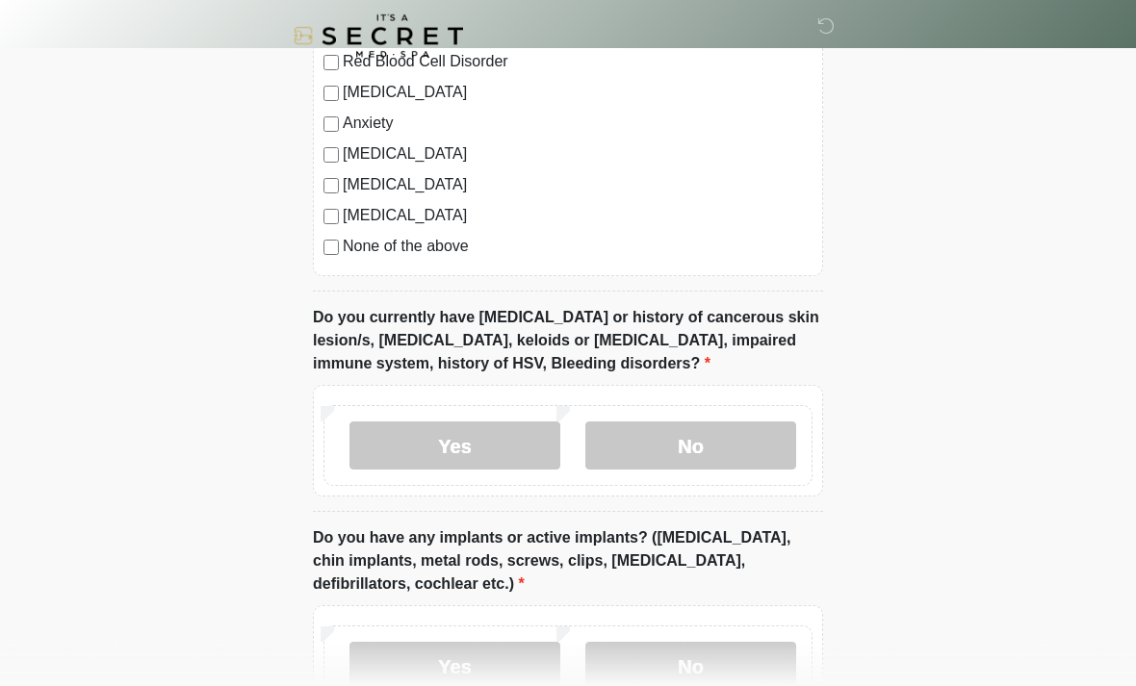
click at [718, 458] on label "No" at bounding box center [690, 447] width 211 height 48
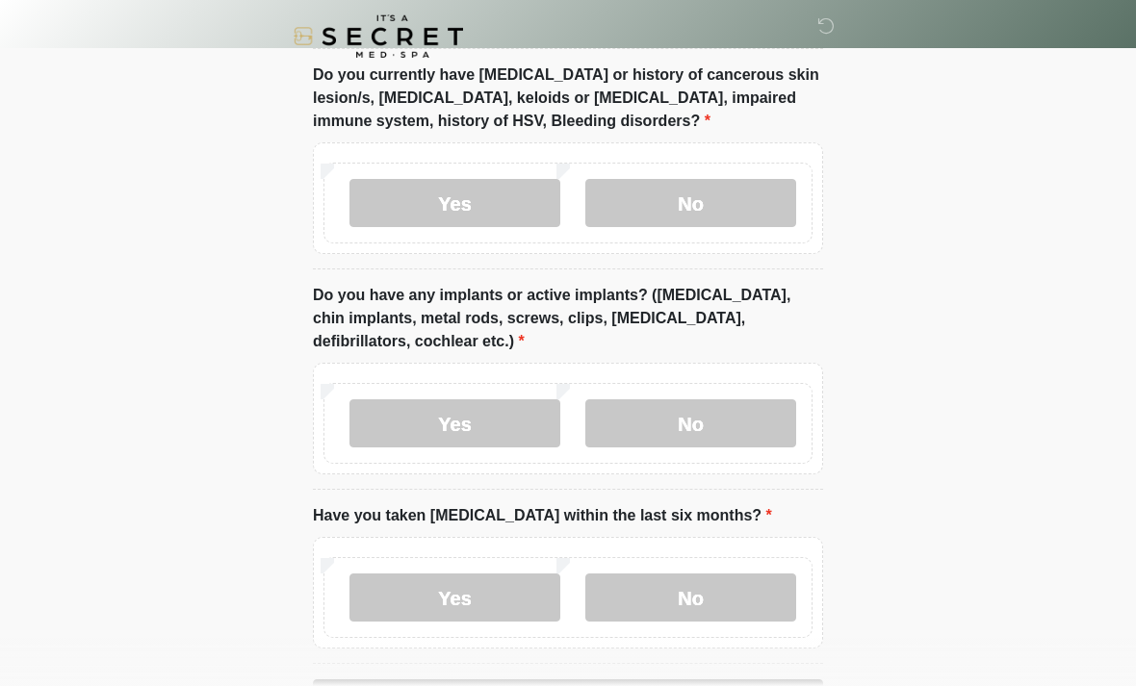
scroll to position [1704, 0]
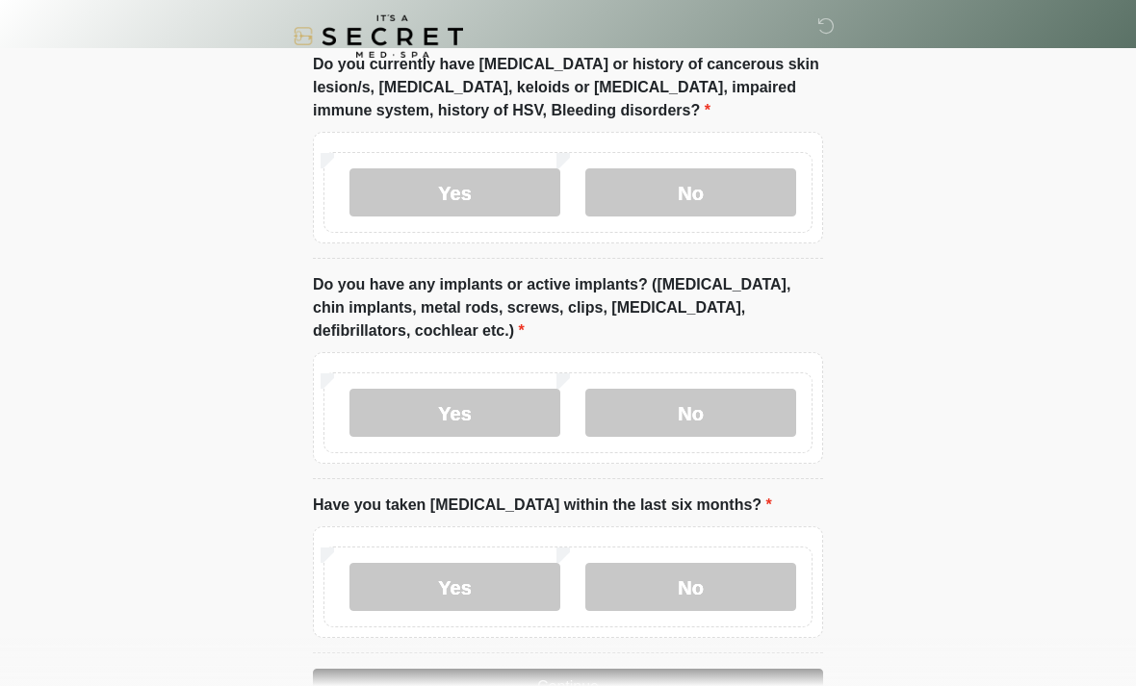
click at [737, 419] on label "No" at bounding box center [690, 413] width 211 height 48
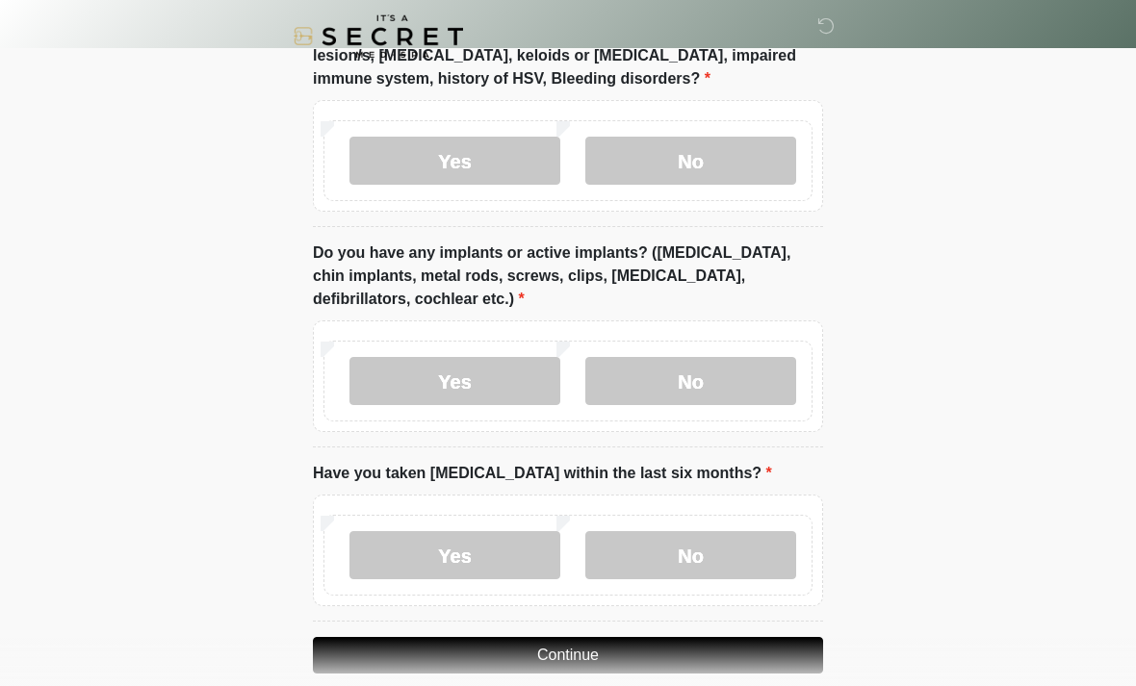
scroll to position [1761, 0]
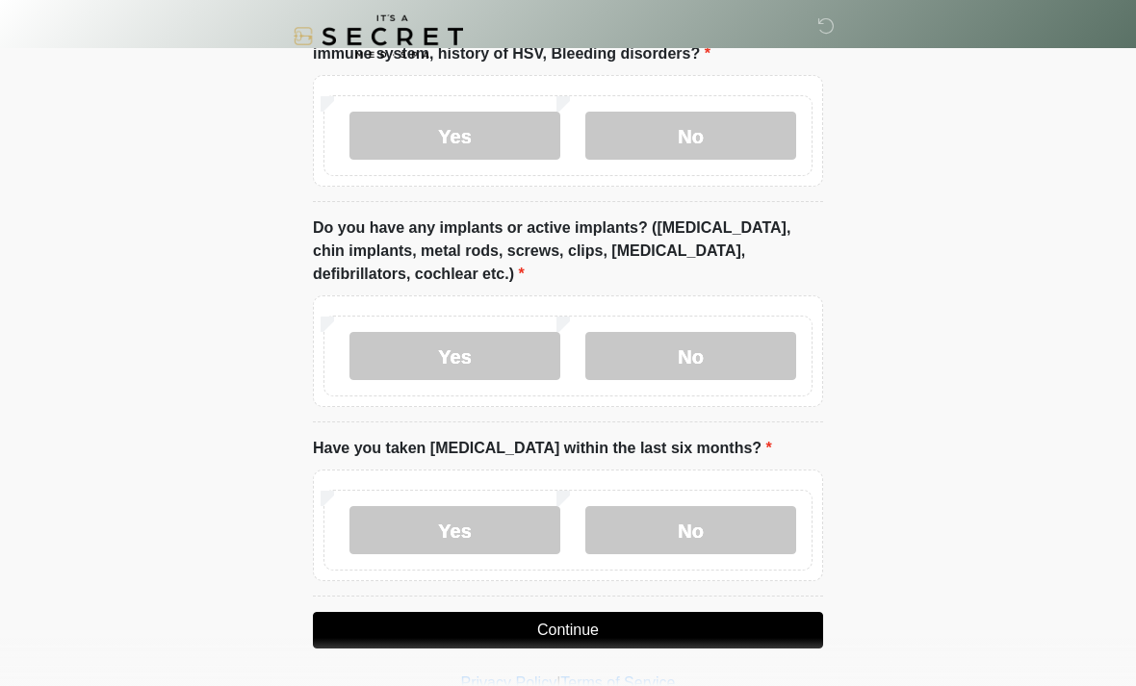
click at [732, 541] on label "No" at bounding box center [690, 530] width 211 height 48
click at [743, 632] on button "Continue" at bounding box center [568, 630] width 510 height 37
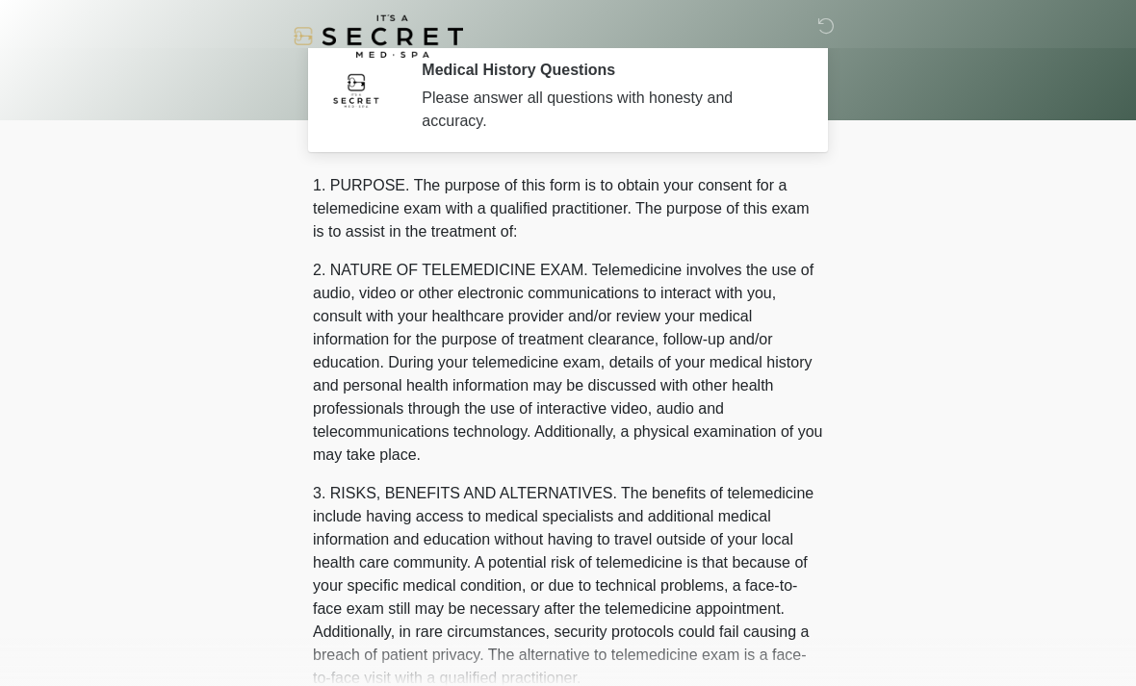
scroll to position [0, 0]
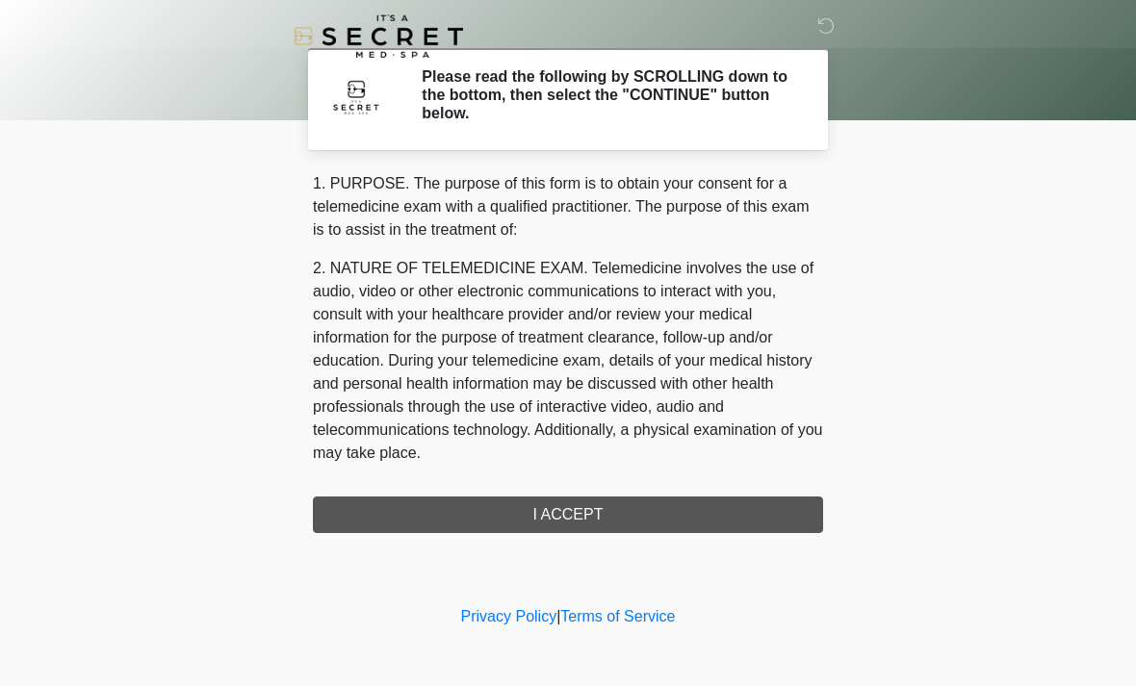
click at [715, 511] on div "1. PURPOSE. The purpose of this form is to obtain your consent for a telemedici…" at bounding box center [568, 352] width 510 height 361
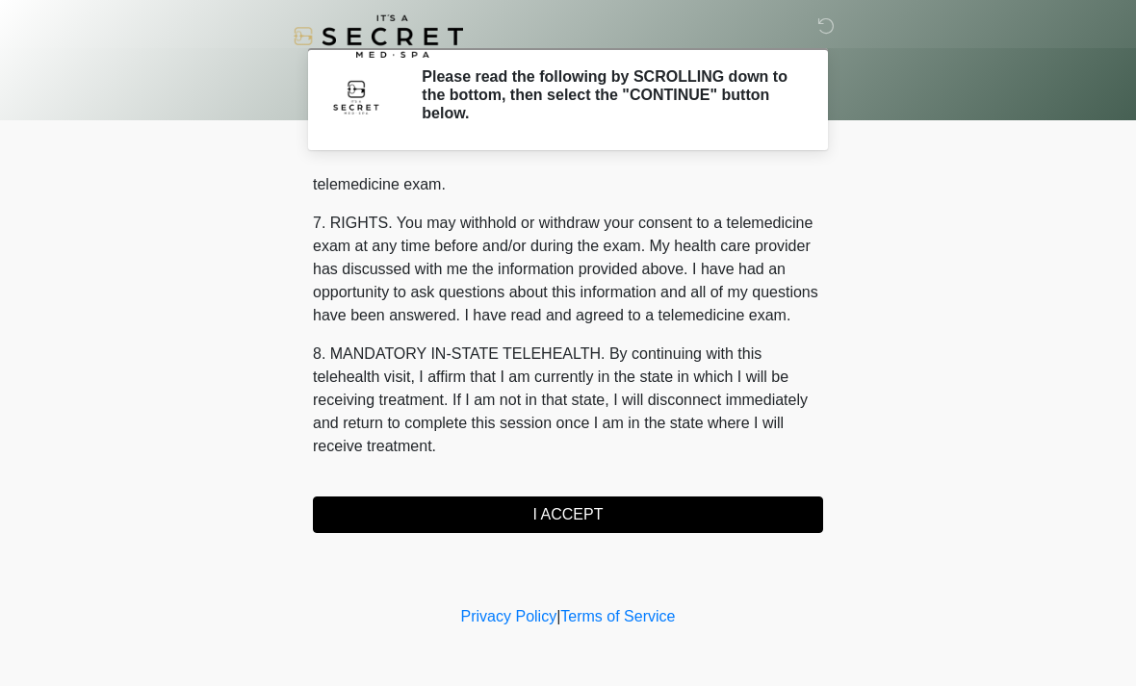
click at [680, 516] on button "I ACCEPT" at bounding box center [568, 515] width 510 height 37
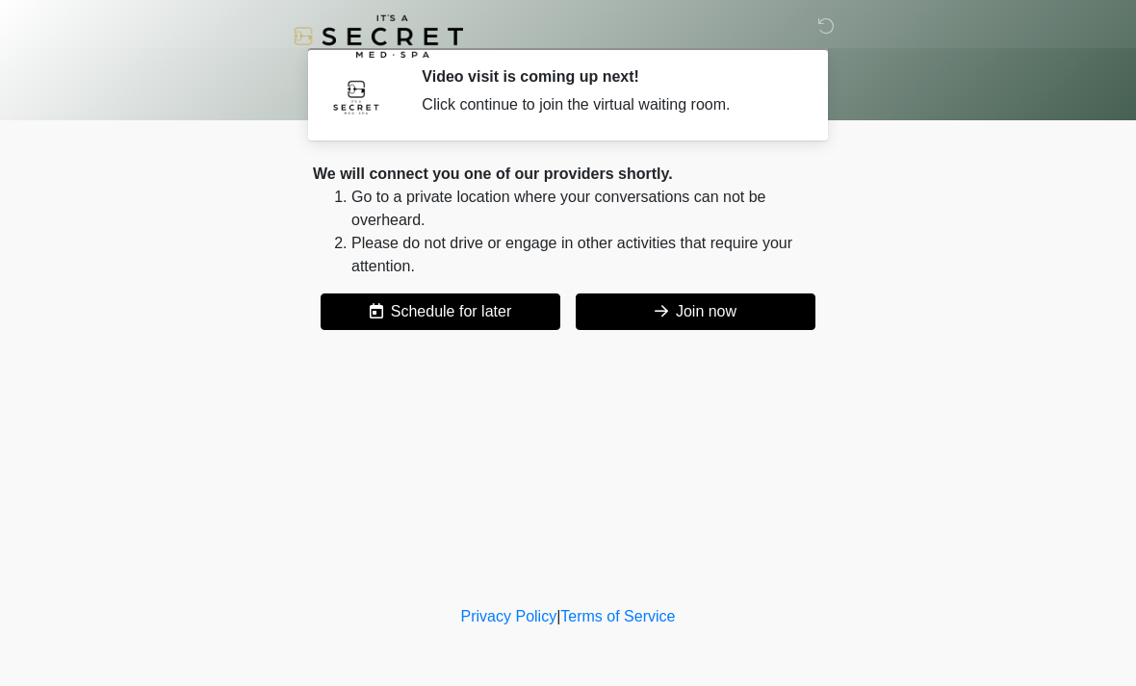
click at [735, 314] on button "Join now" at bounding box center [696, 312] width 240 height 37
